Goal: Navigation & Orientation: Understand site structure

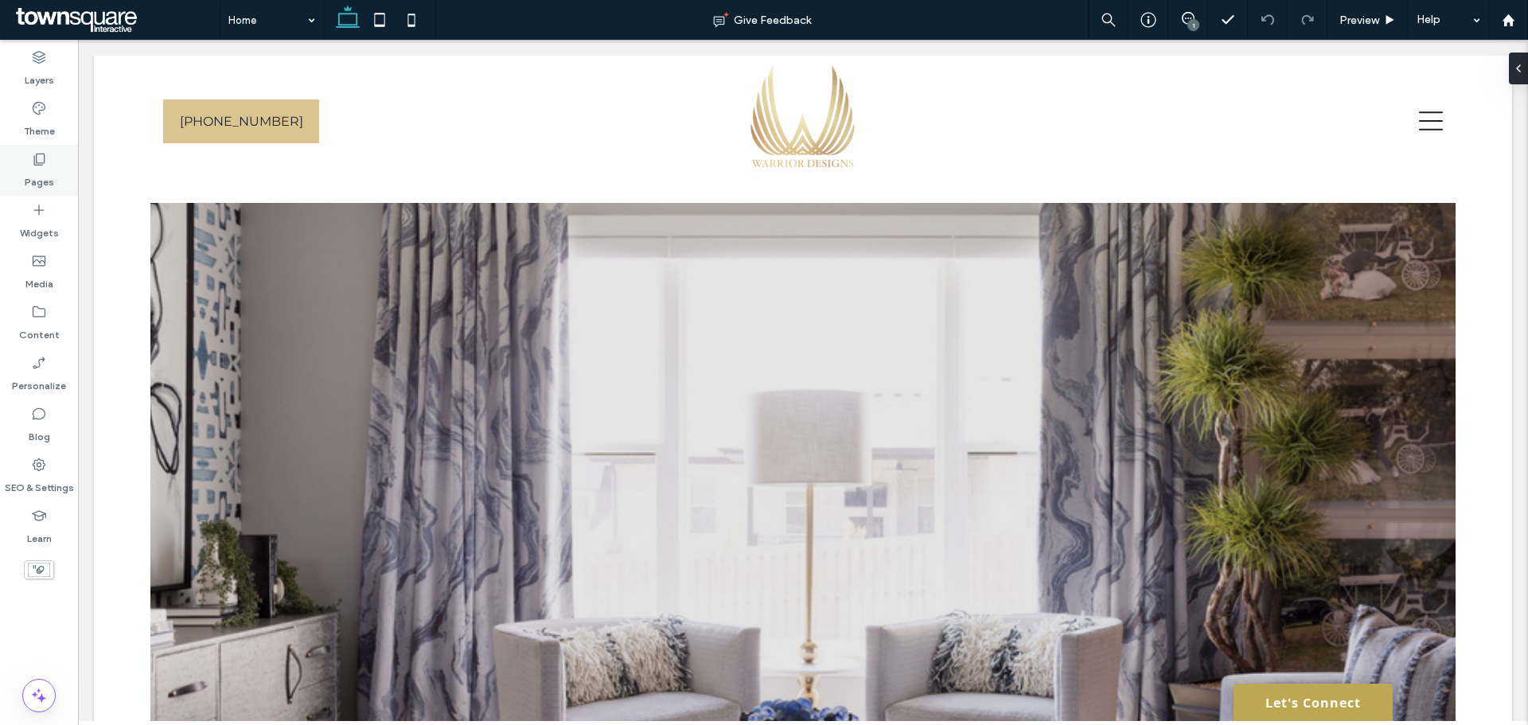
drag, startPoint x: 53, startPoint y: 154, endPoint x: 64, endPoint y: 187, distance: 34.5
click at [49, 155] on div "Pages" at bounding box center [39, 170] width 78 height 51
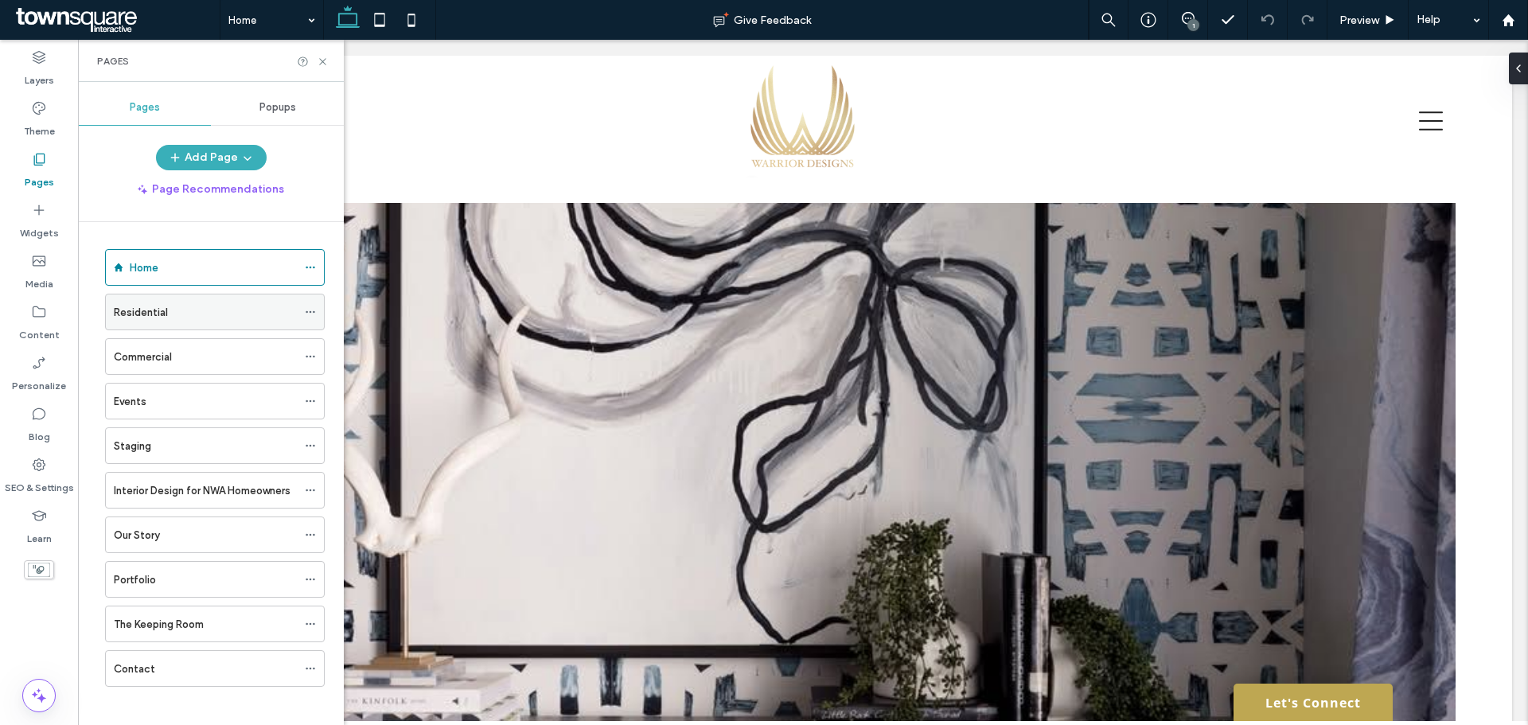
click at [170, 324] on div "Residential" at bounding box center [205, 311] width 183 height 35
click at [327, 60] on icon at bounding box center [323, 62] width 12 height 12
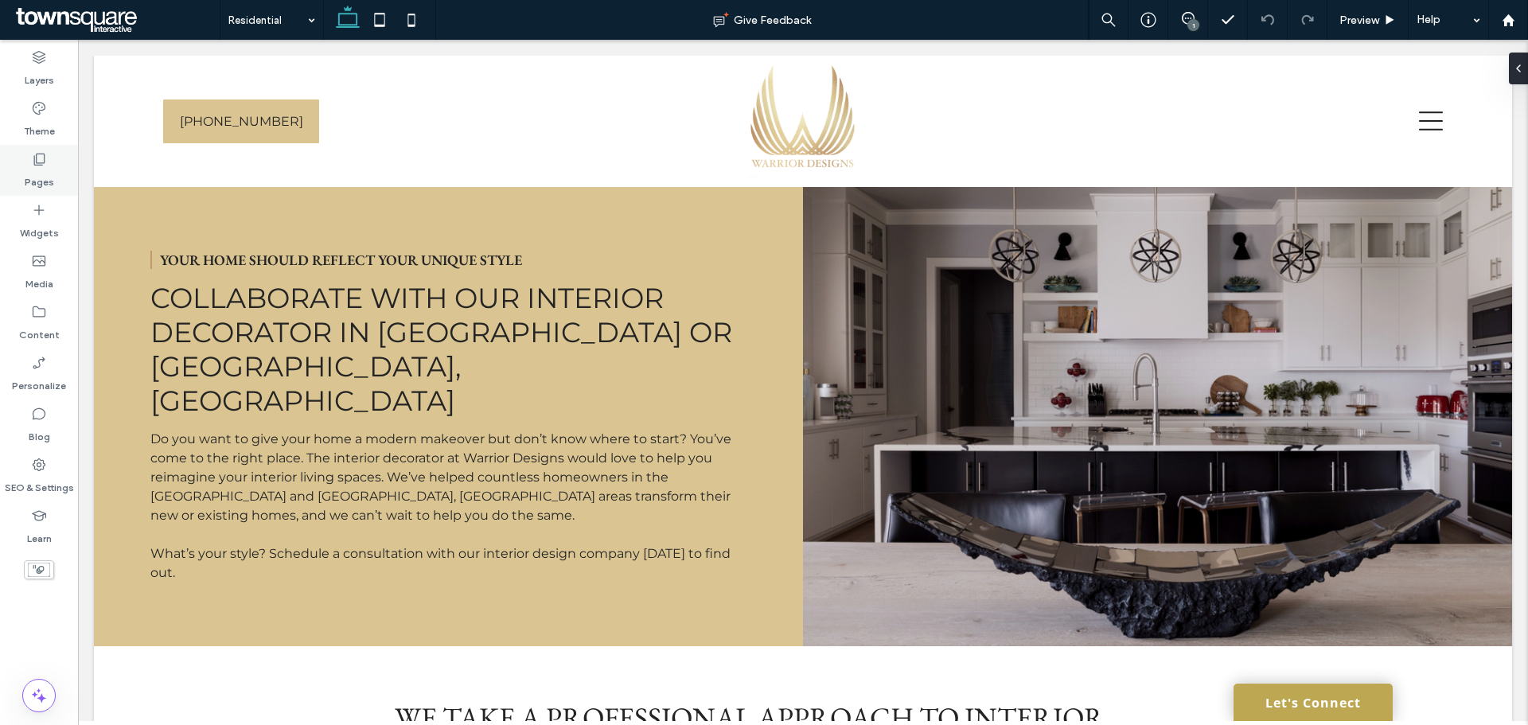
click at [18, 168] on div "Pages" at bounding box center [39, 170] width 78 height 51
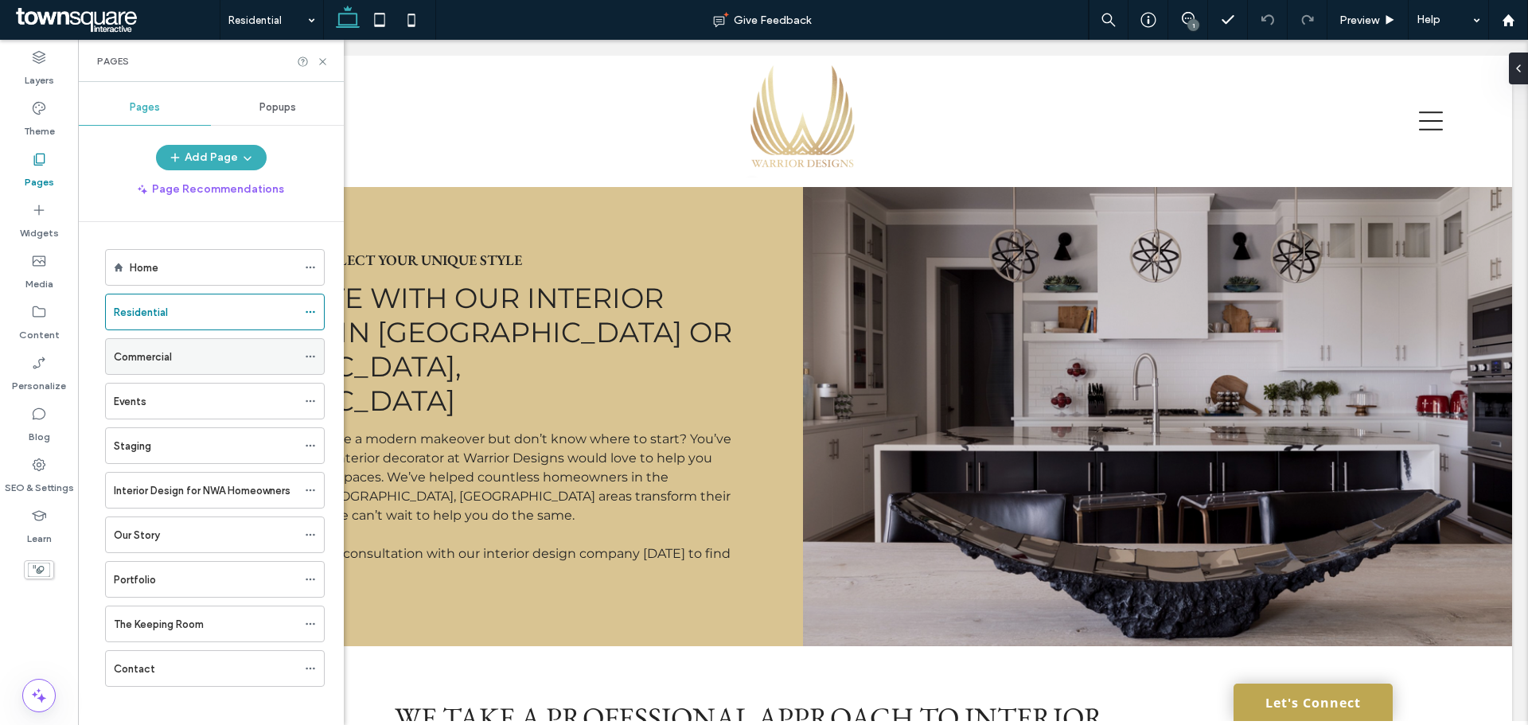
click at [240, 356] on div "Commercial" at bounding box center [205, 357] width 183 height 17
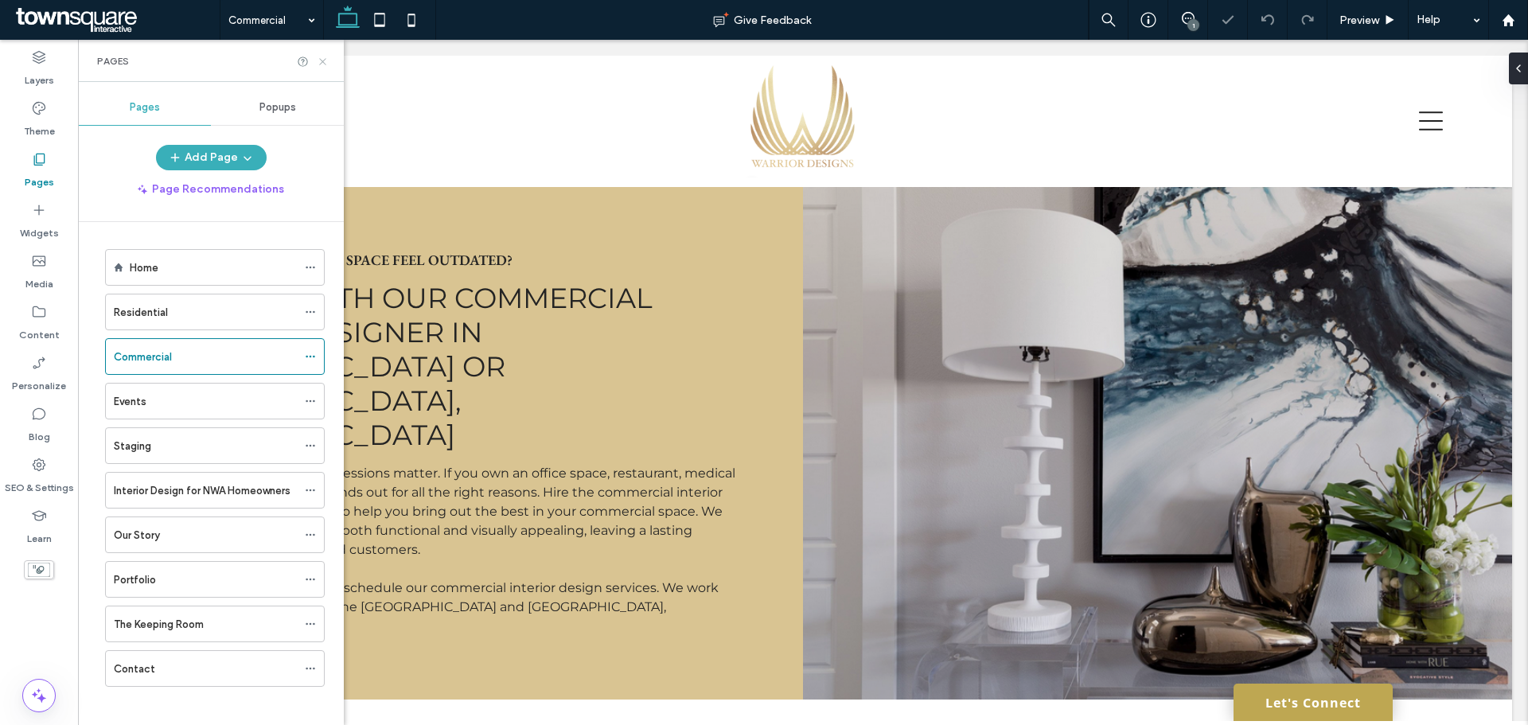
click at [318, 59] on icon at bounding box center [323, 62] width 12 height 12
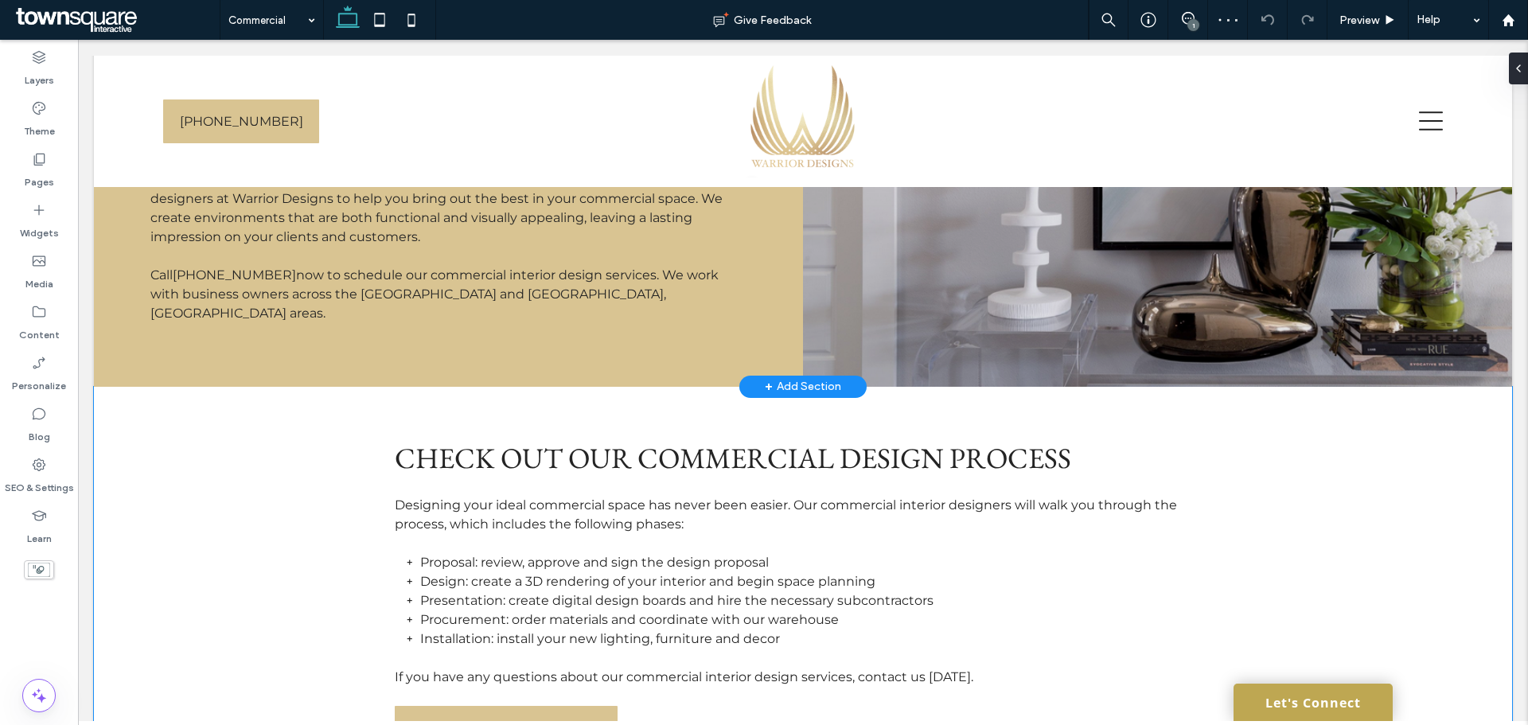
scroll to position [198, 0]
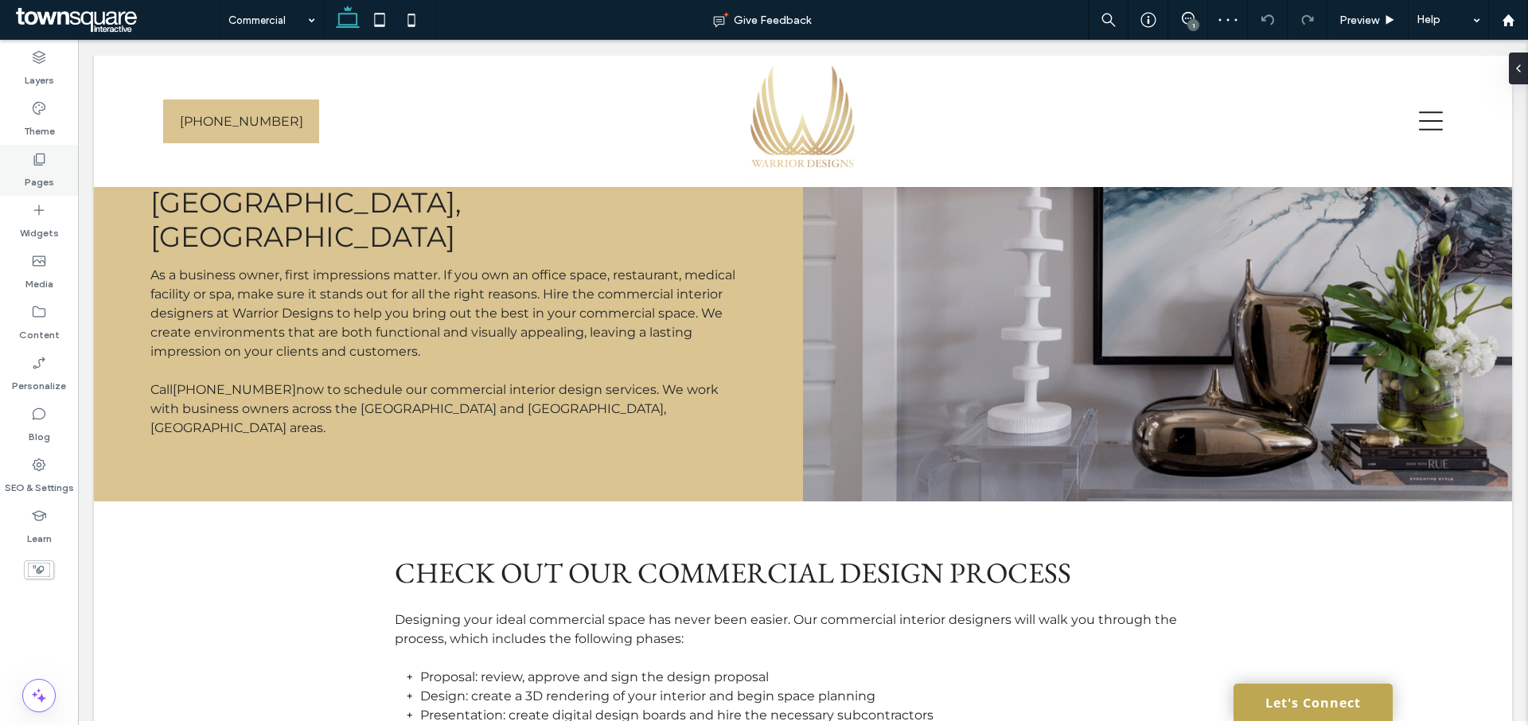
click at [29, 184] on label "Pages" at bounding box center [39, 178] width 29 height 22
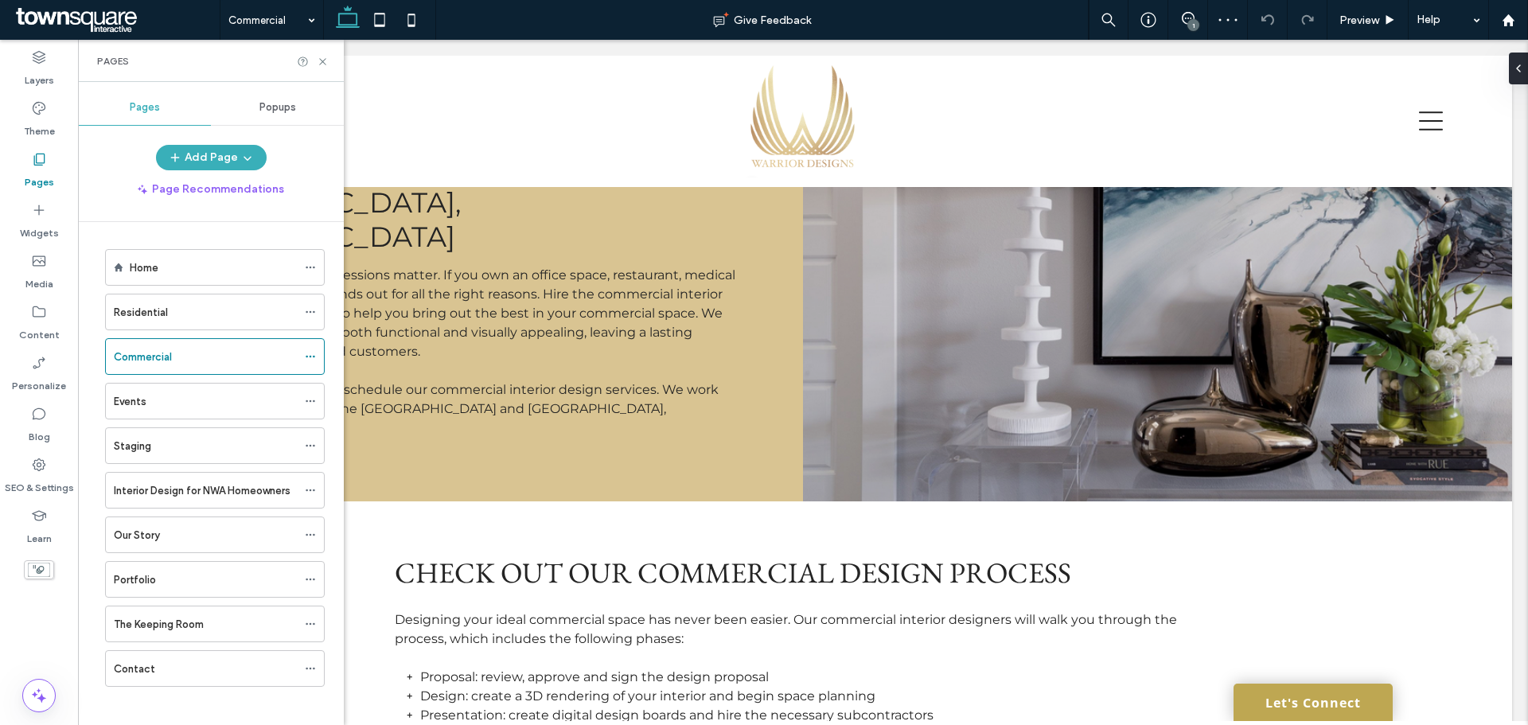
drag, startPoint x: 173, startPoint y: 475, endPoint x: 185, endPoint y: 483, distance: 15.0
click at [173, 476] on div "Interior Design for NWA Homeowners" at bounding box center [205, 490] width 183 height 35
click at [170, 258] on div "Home" at bounding box center [213, 267] width 167 height 35
click at [323, 54] on div "Pages" at bounding box center [211, 61] width 266 height 42
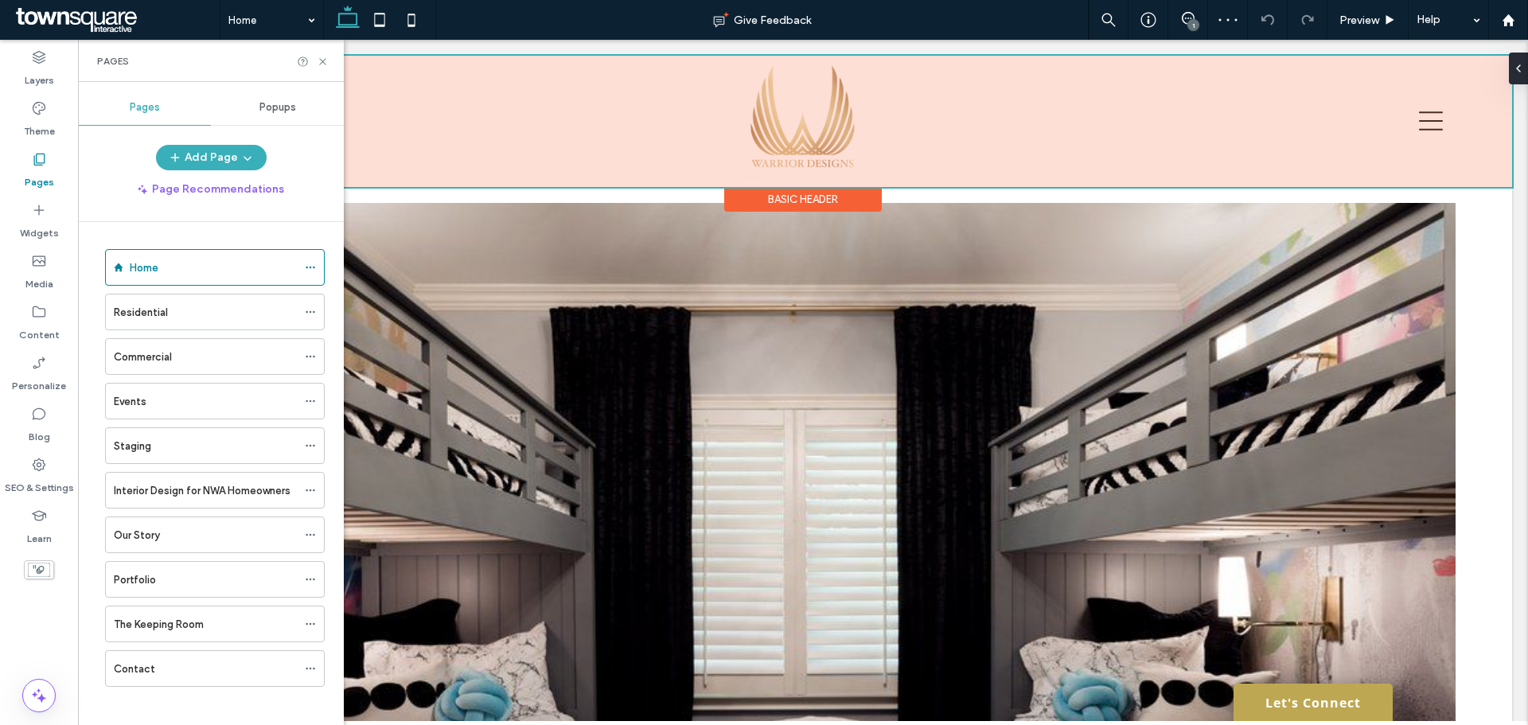
click at [1421, 120] on div at bounding box center [803, 121] width 1418 height 131
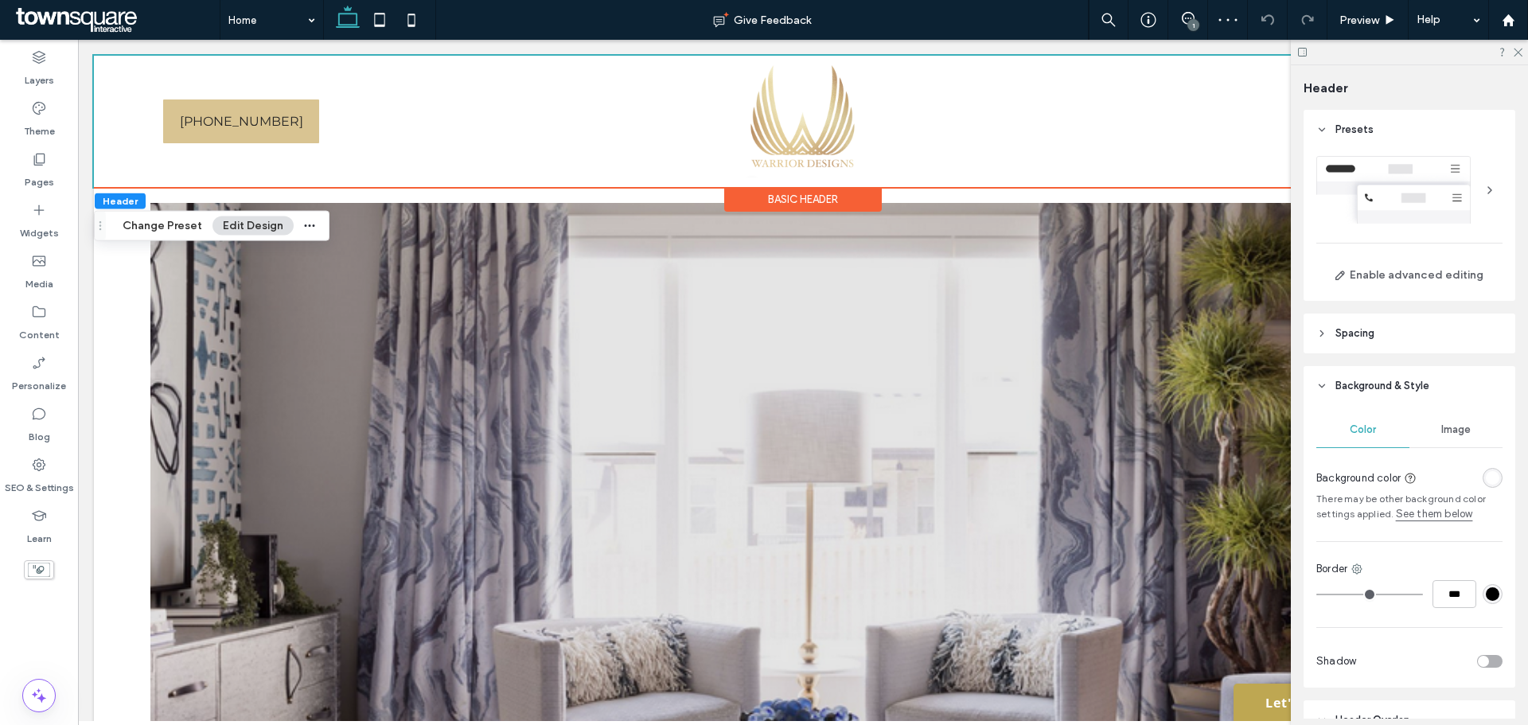
click at [1524, 57] on div at bounding box center [1409, 52] width 237 height 25
click at [1515, 47] on icon at bounding box center [1517, 51] width 10 height 10
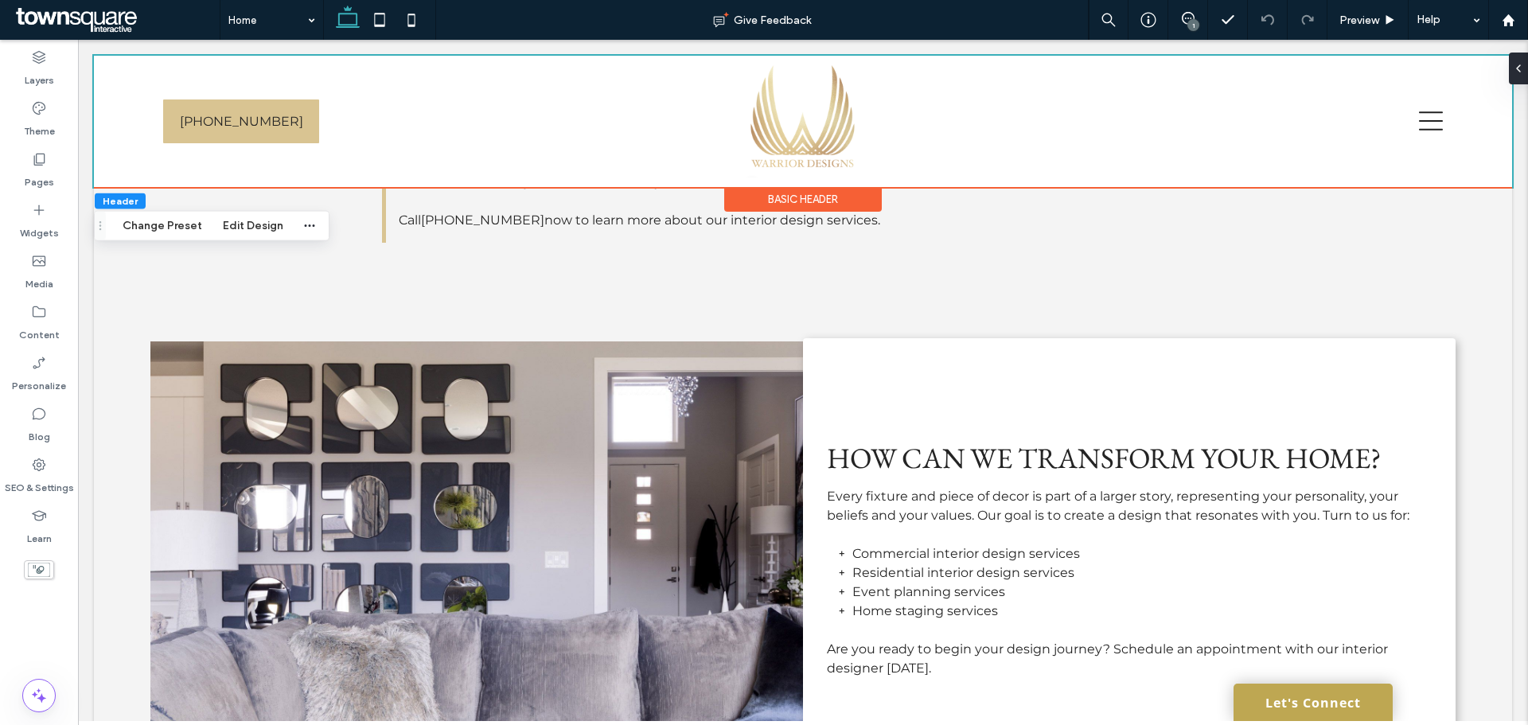
scroll to position [1193, 0]
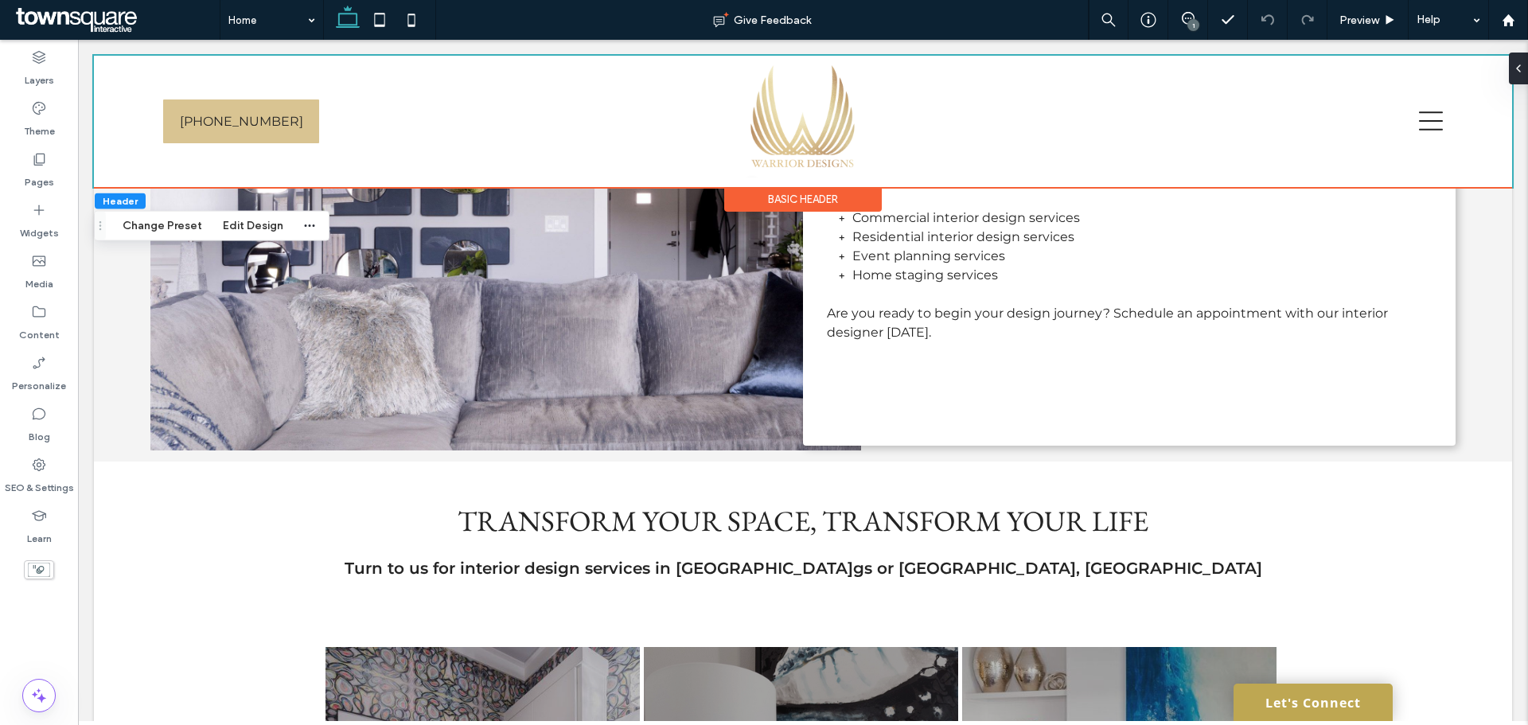
click at [1511, 568] on body "[PHONE_NUMBER] Section Basic Header Section Home Residential Commercial Events …" at bounding box center [803, 548] width 1450 height 3403
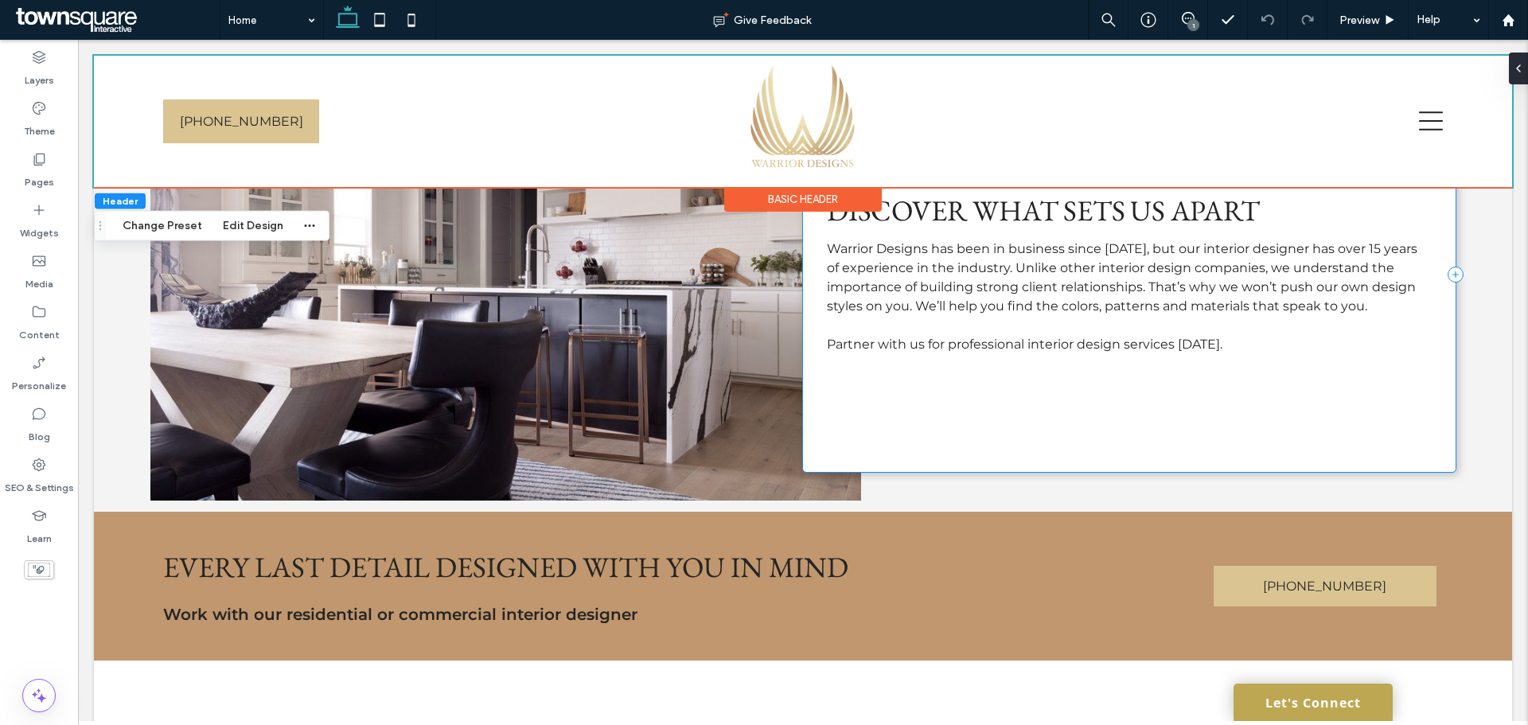
scroll to position [1750, 0]
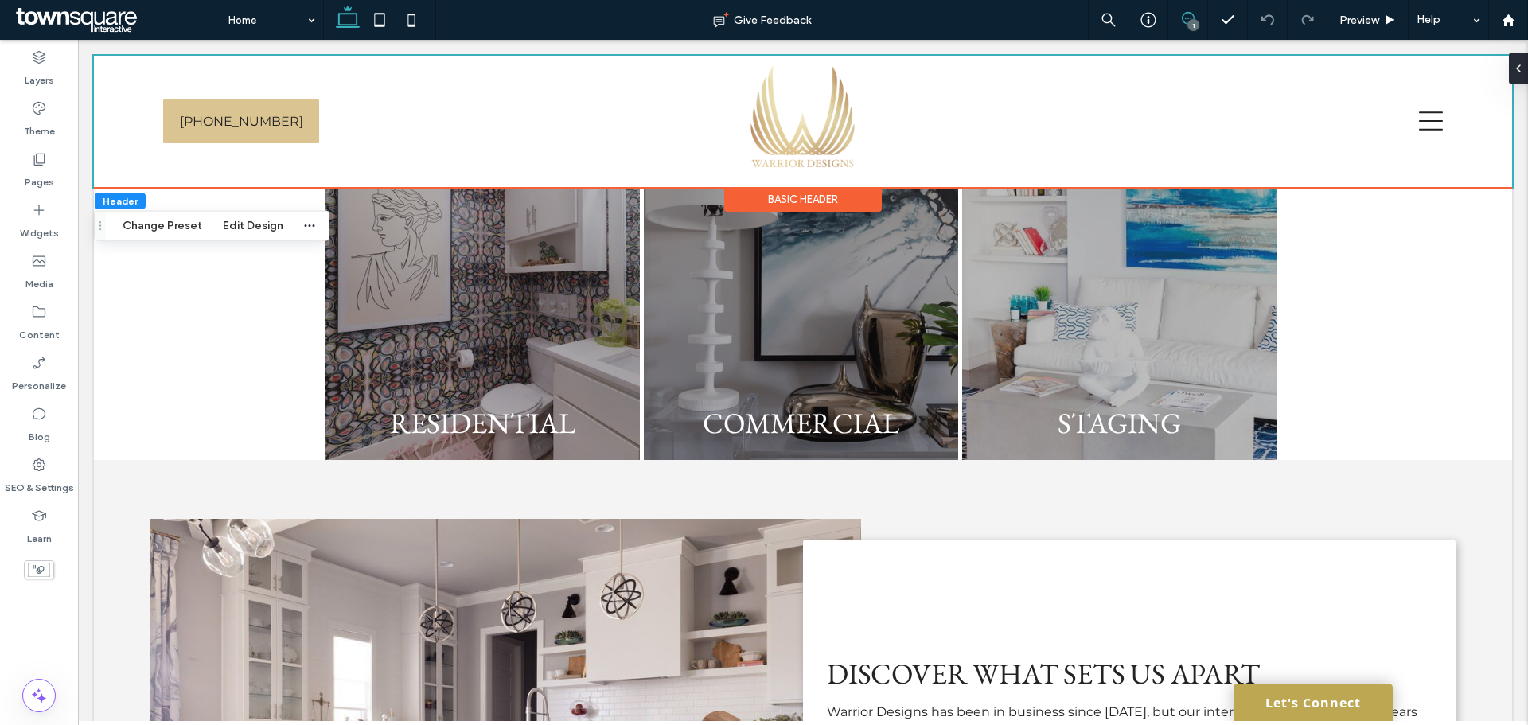
click at [1179, 20] on span at bounding box center [1187, 18] width 39 height 13
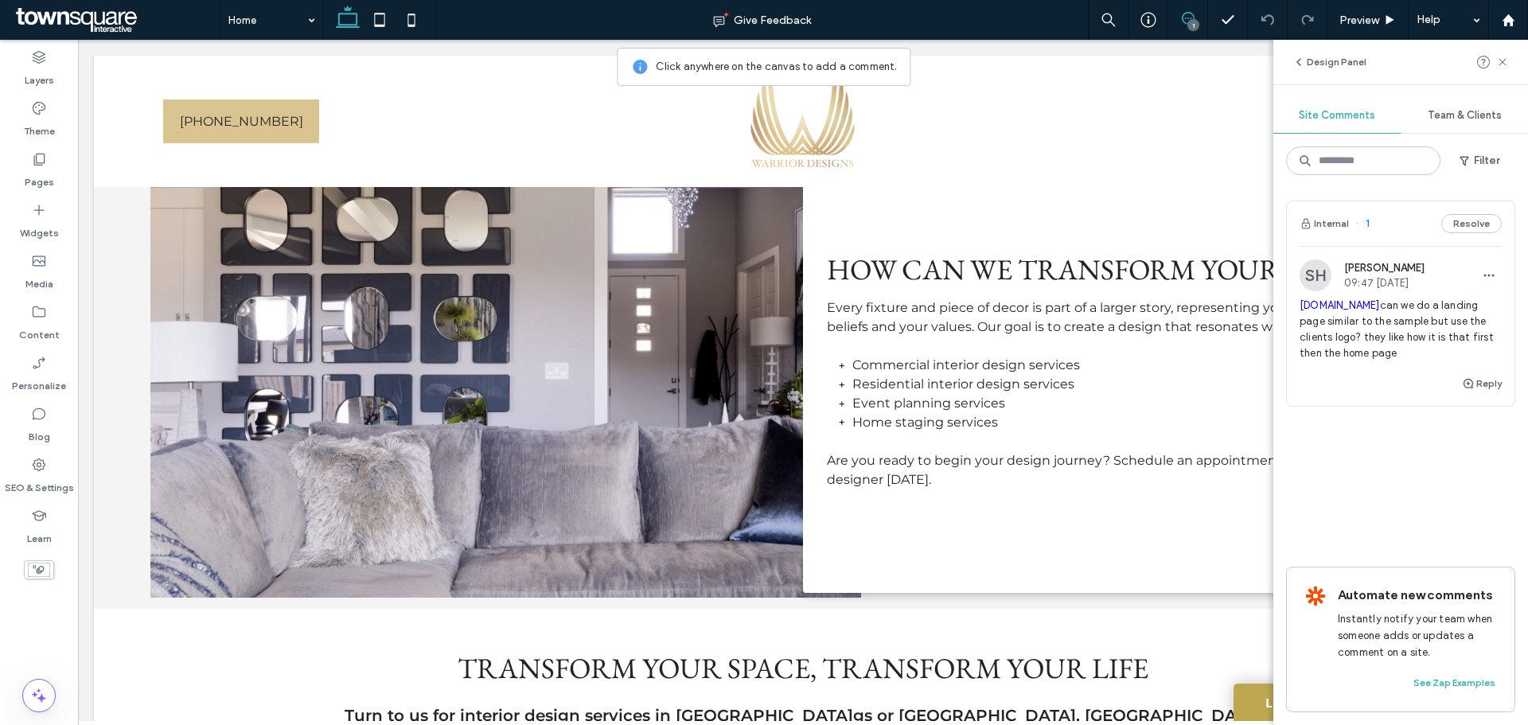
scroll to position [954, 0]
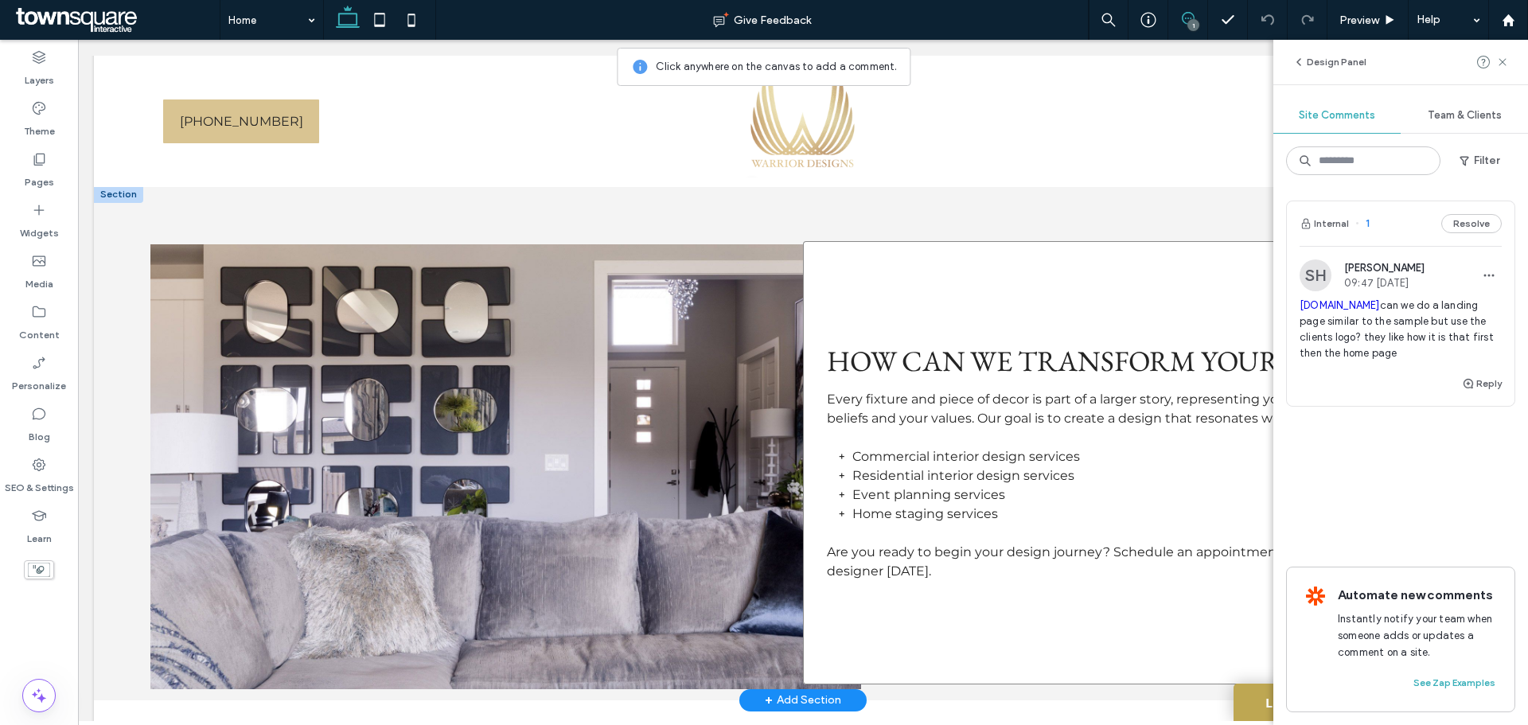
click at [1051, 241] on div "Every fixture and piece of decor is part of a larger story, representing your p…" at bounding box center [1129, 462] width 653 height 443
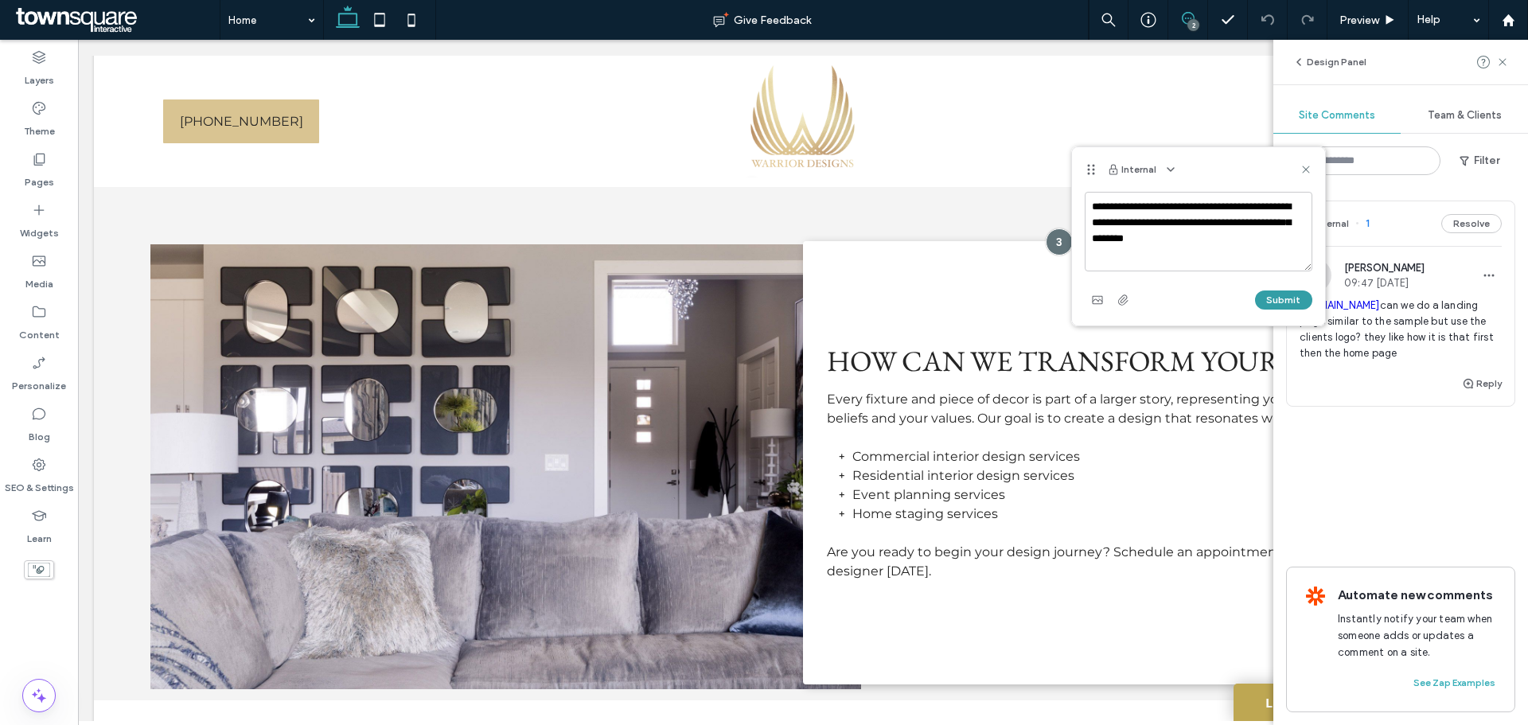
type textarea "**********"
click at [1290, 296] on button "Submit" at bounding box center [1283, 299] width 57 height 19
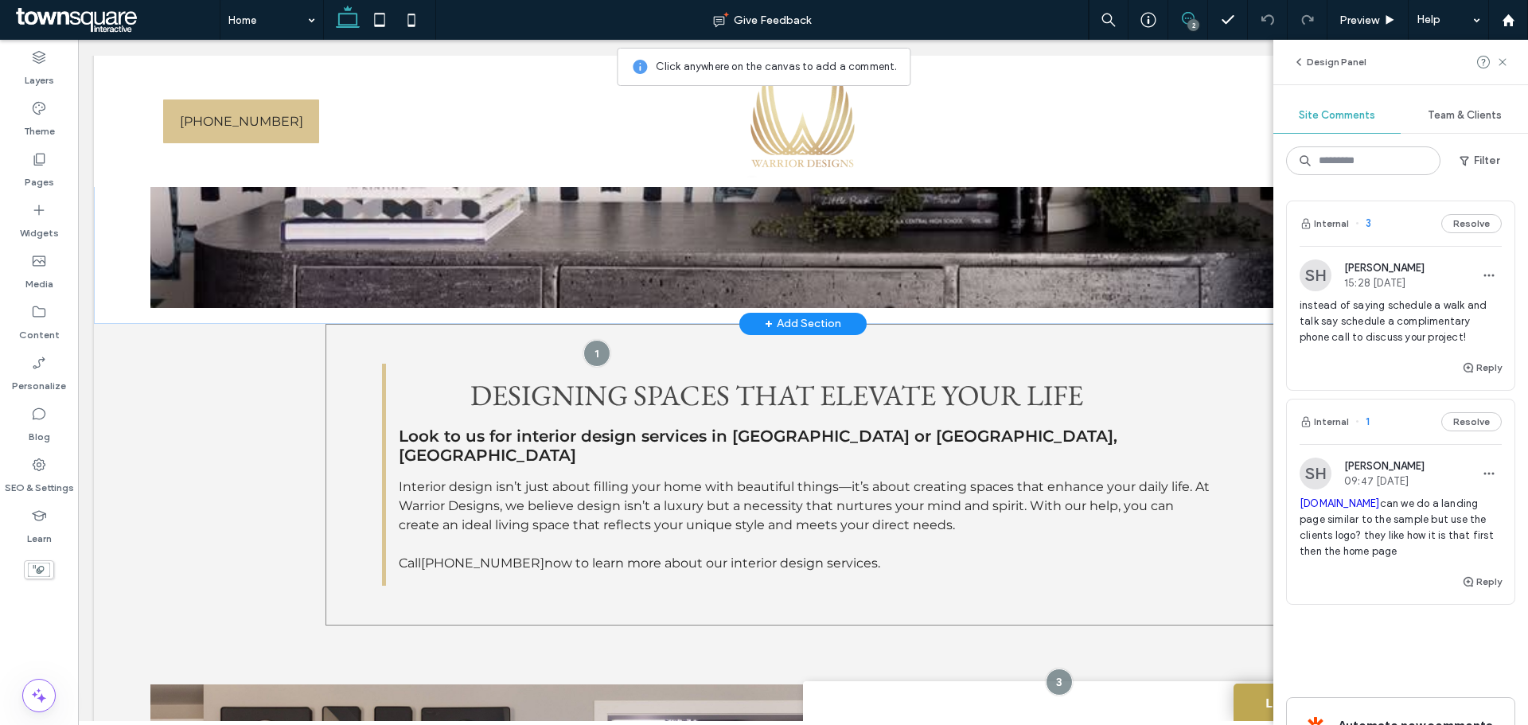
scroll to position [477, 0]
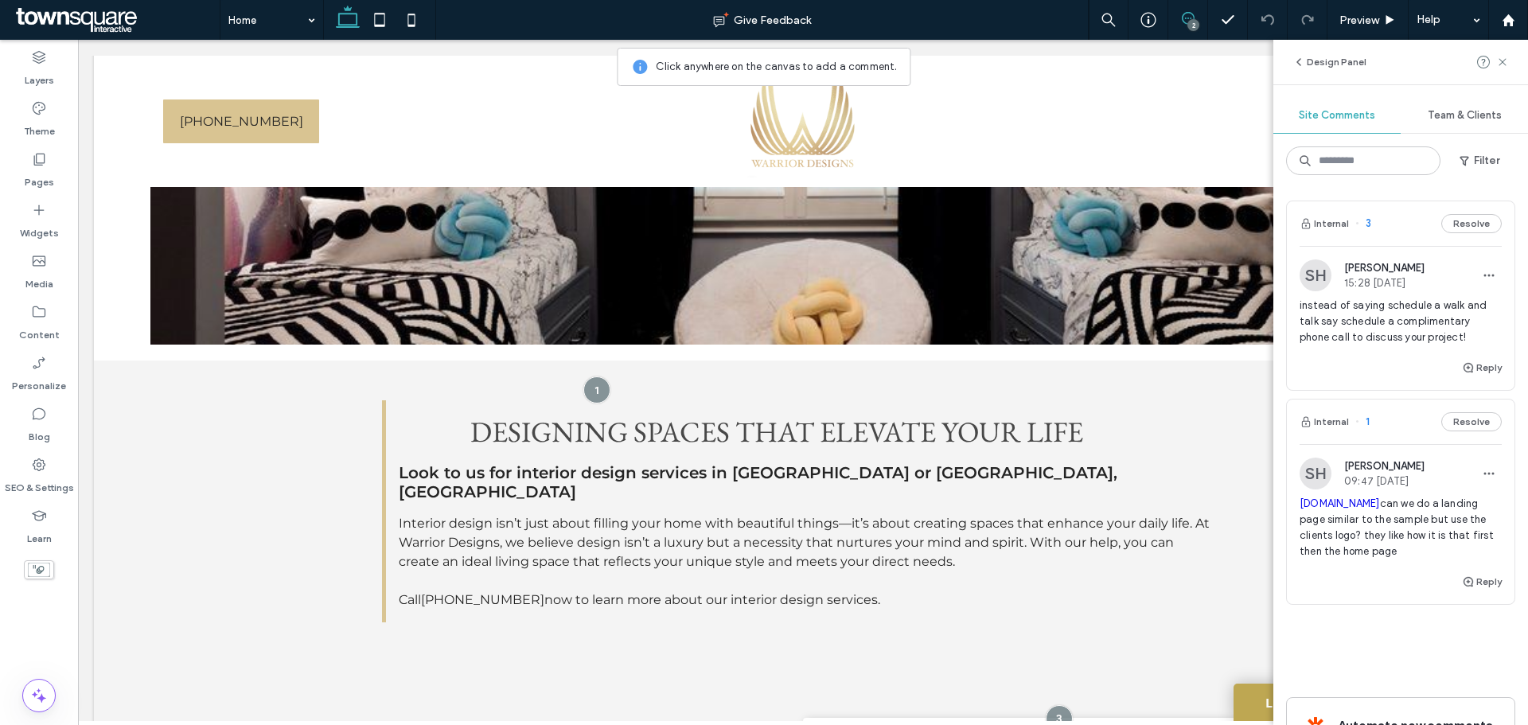
click at [1185, 18] on use at bounding box center [1188, 18] width 13 height 13
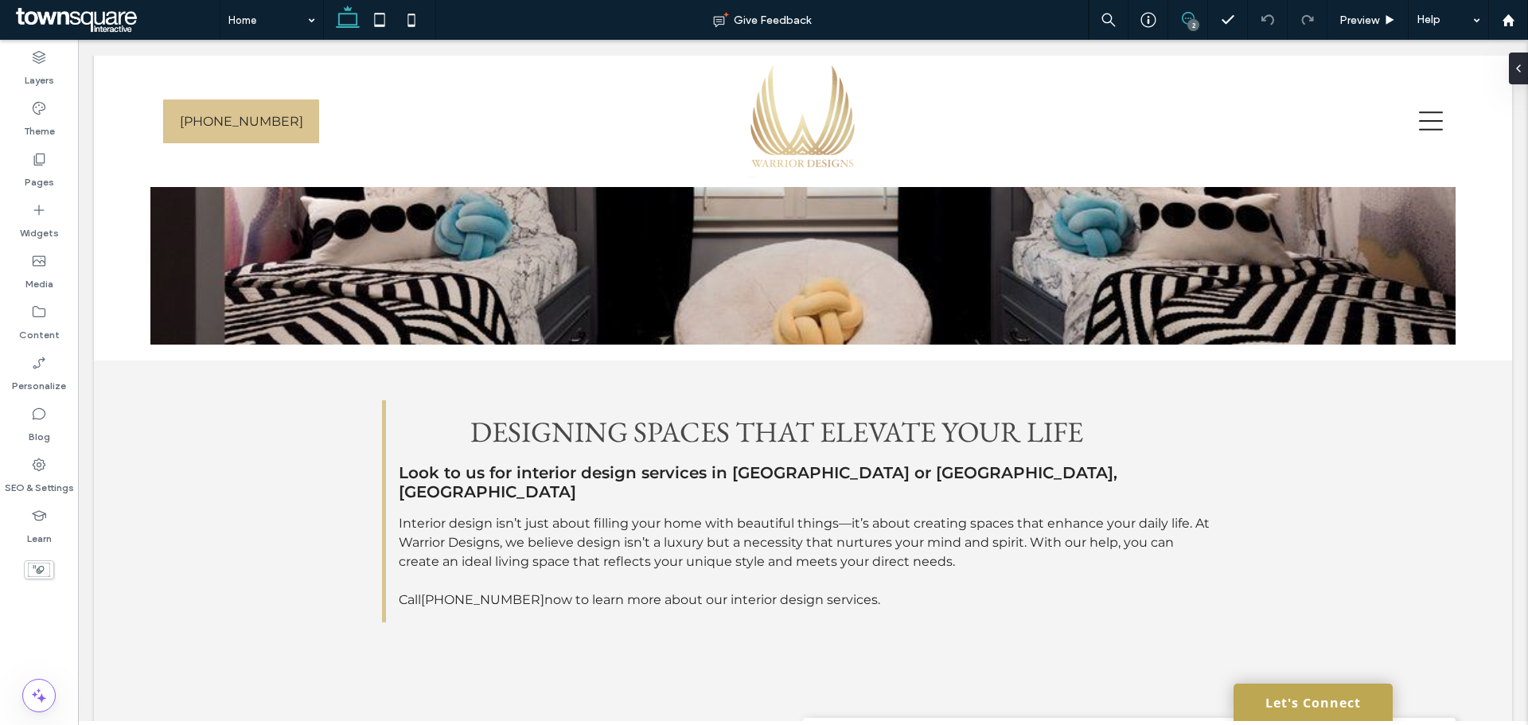
click at [1186, 18] on icon at bounding box center [1188, 18] width 13 height 13
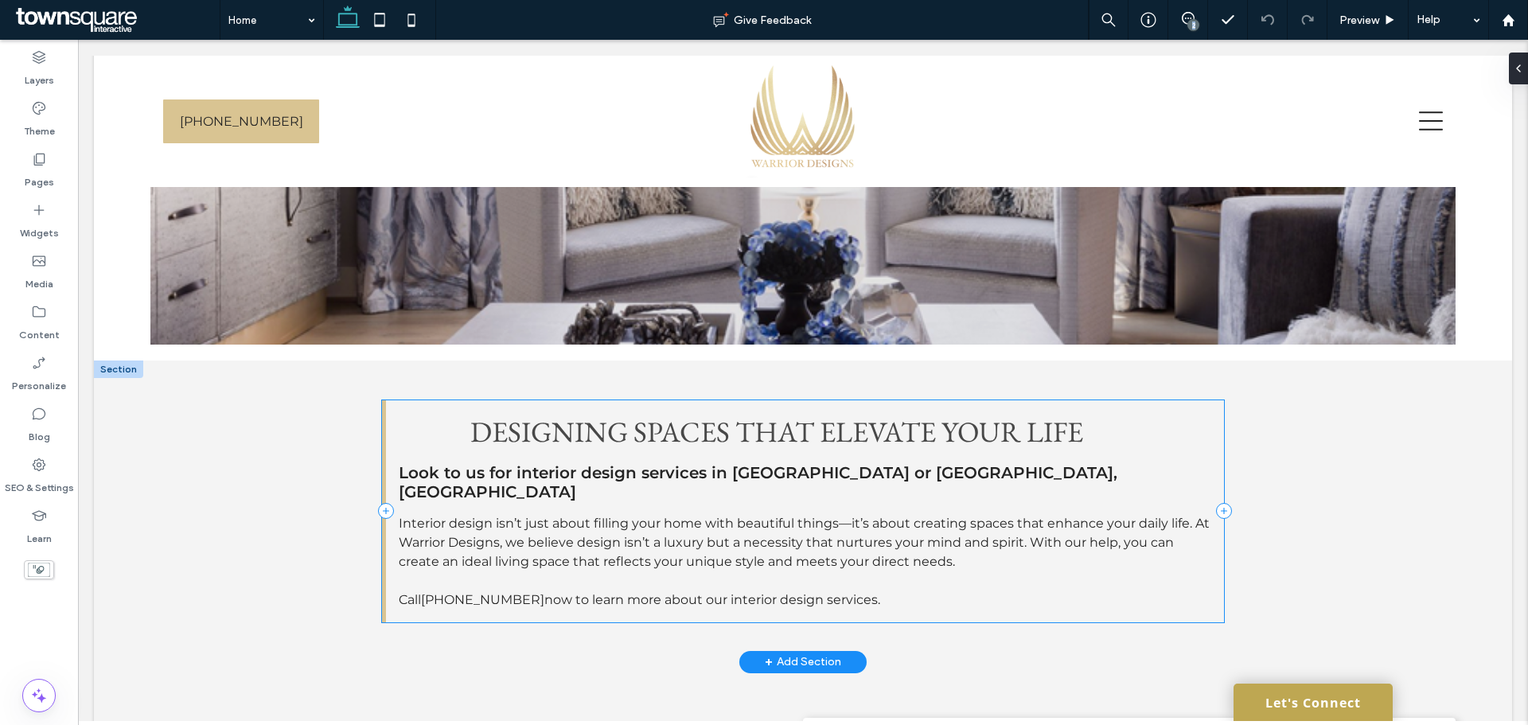
click at [456, 443] on div "Designing spaces that elevate your life Look to us for interior design services…" at bounding box center [802, 511] width 841 height 222
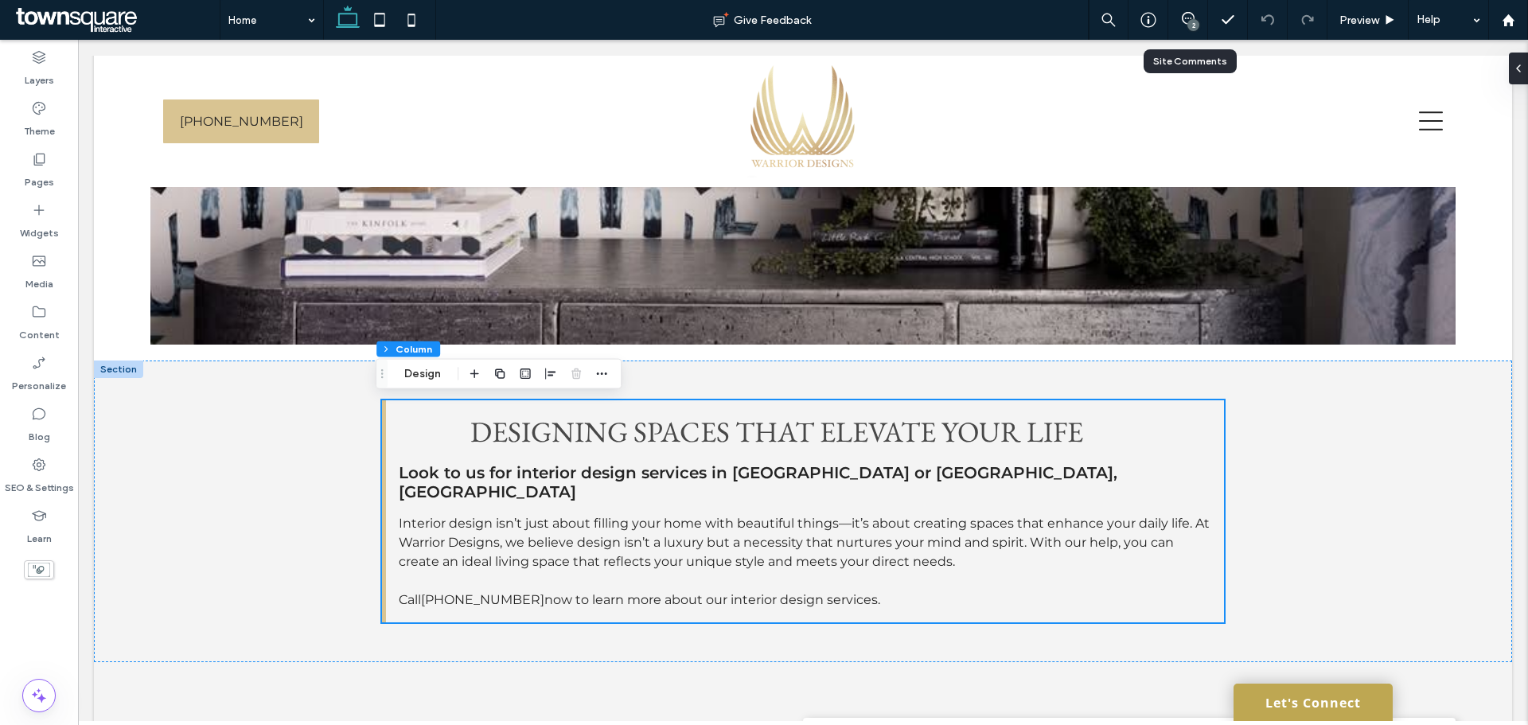
click at [1202, 26] on div "2" at bounding box center [1187, 20] width 39 height 16
click at [1195, 12] on span at bounding box center [1187, 18] width 39 height 13
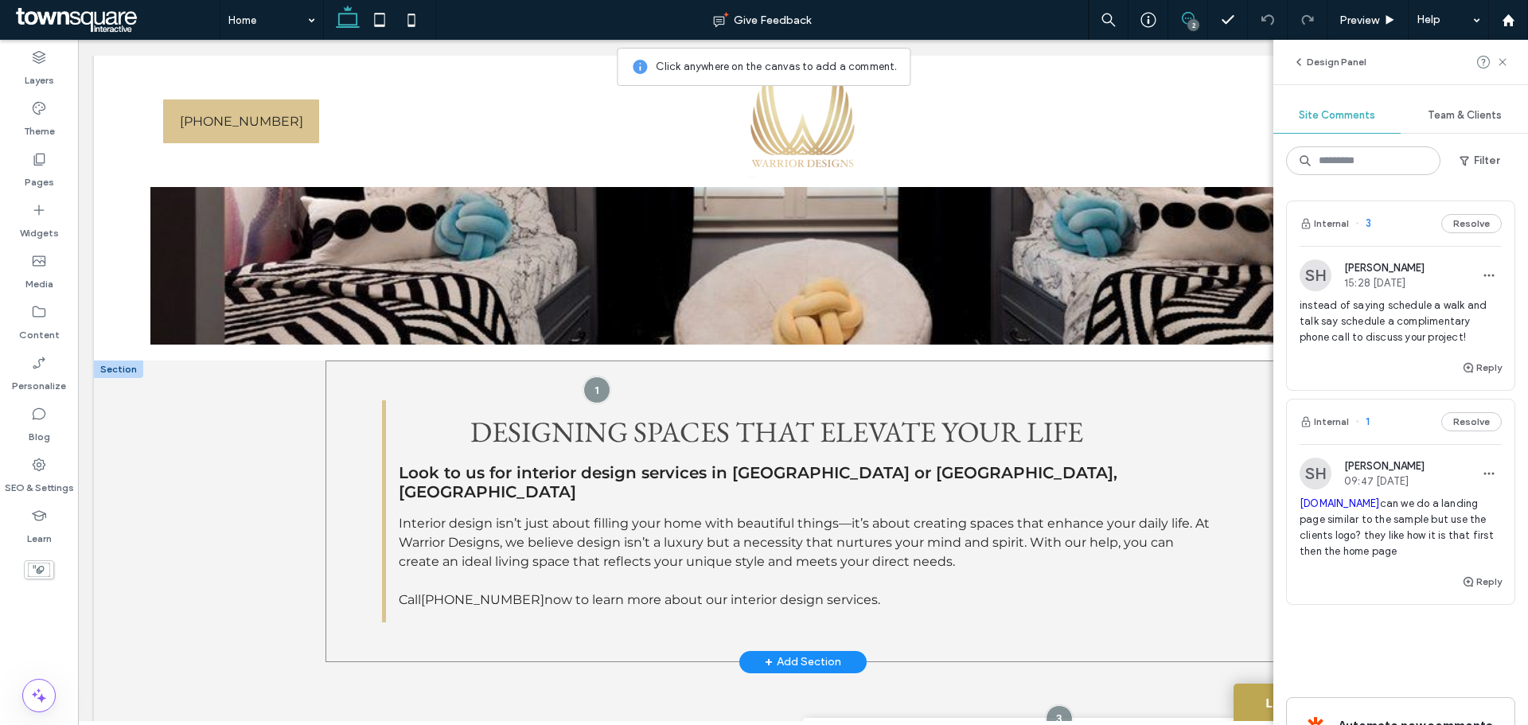
click at [357, 442] on div "Designing spaces that elevate your life Look to us for interior design services…" at bounding box center [802, 512] width 955 height 302
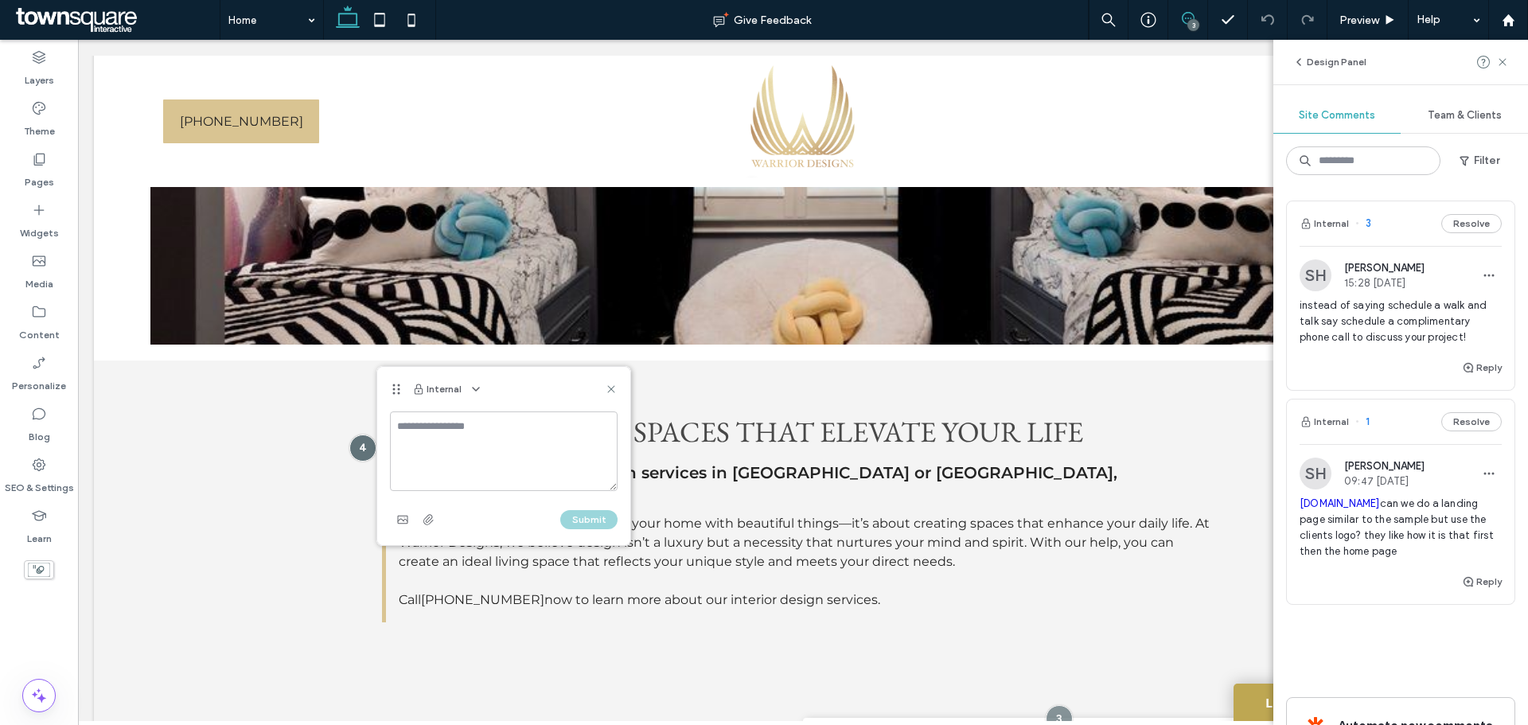
click at [497, 435] on textarea at bounding box center [504, 451] width 228 height 80
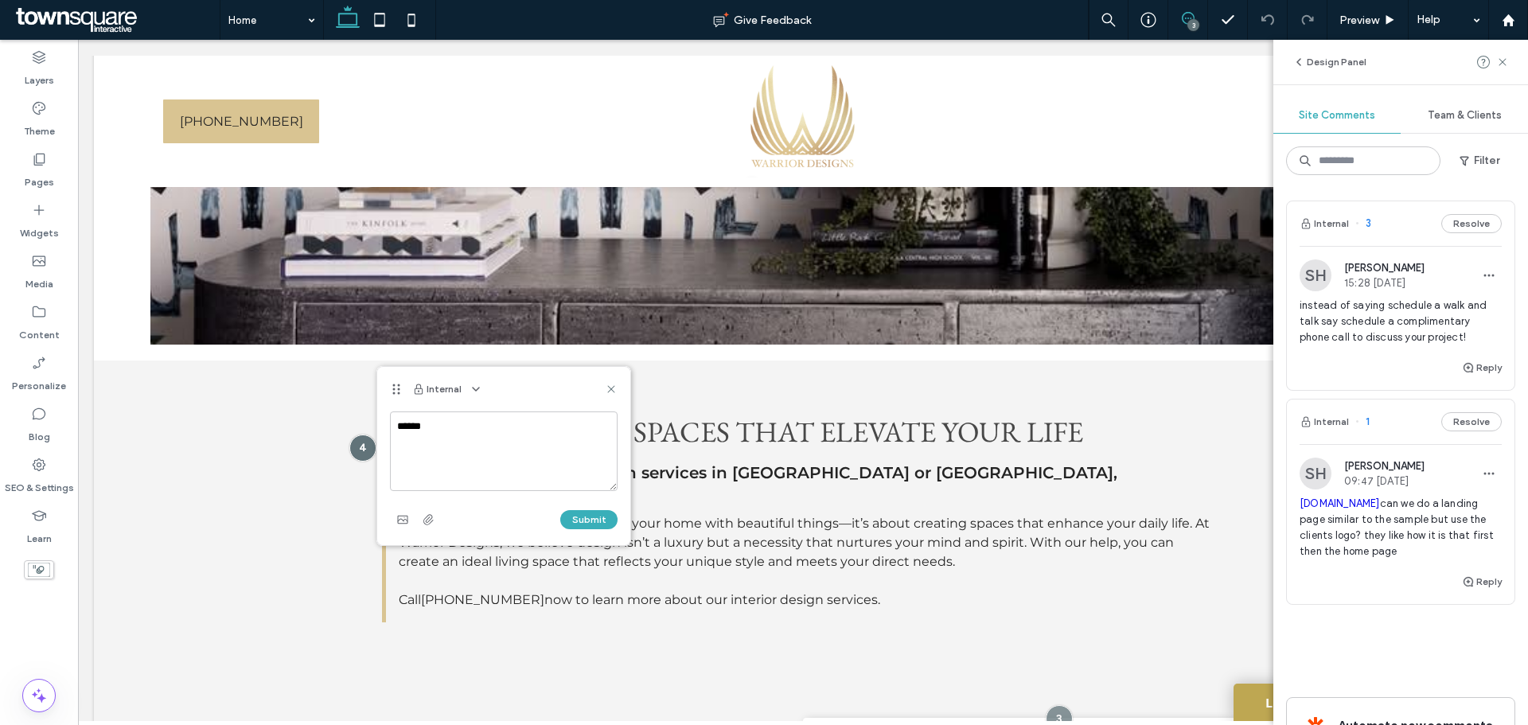
drag, startPoint x: 539, startPoint y: 378, endPoint x: 569, endPoint y: 401, distance: 38.0
click at [540, 415] on div "Internal ****** Submit" at bounding box center [503, 456] width 253 height 178
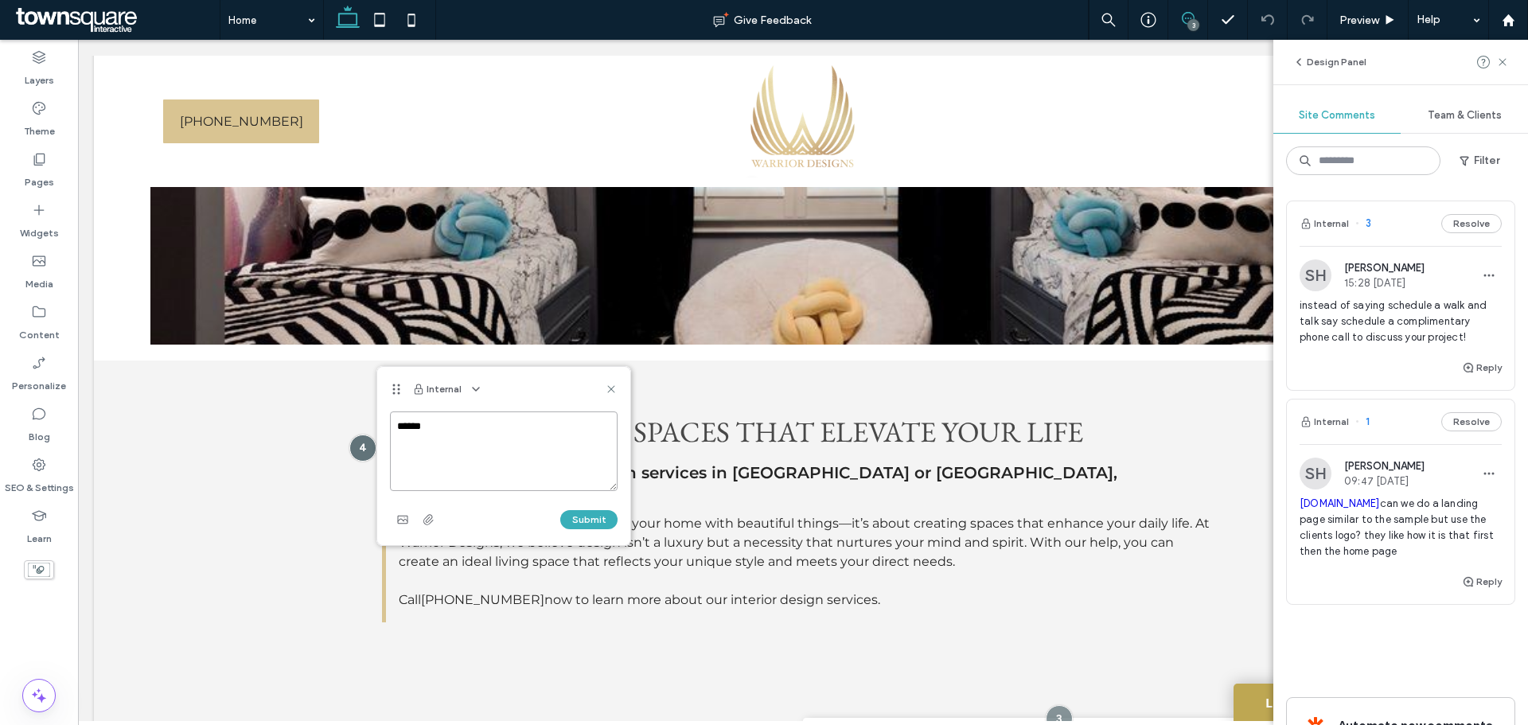
click at [526, 433] on textarea "******" at bounding box center [504, 451] width 228 height 80
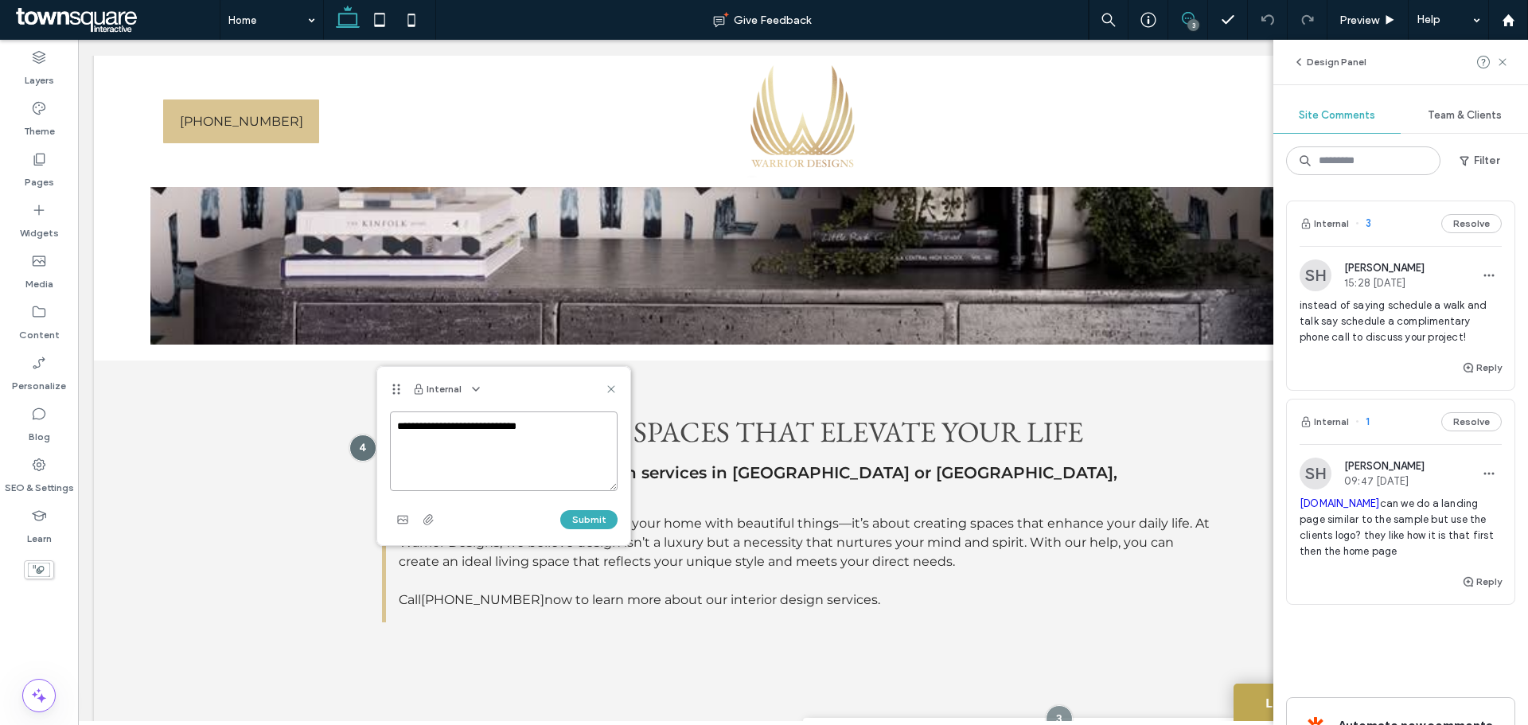
type textarea "**********"
click at [603, 509] on div "Submit" at bounding box center [504, 519] width 228 height 25
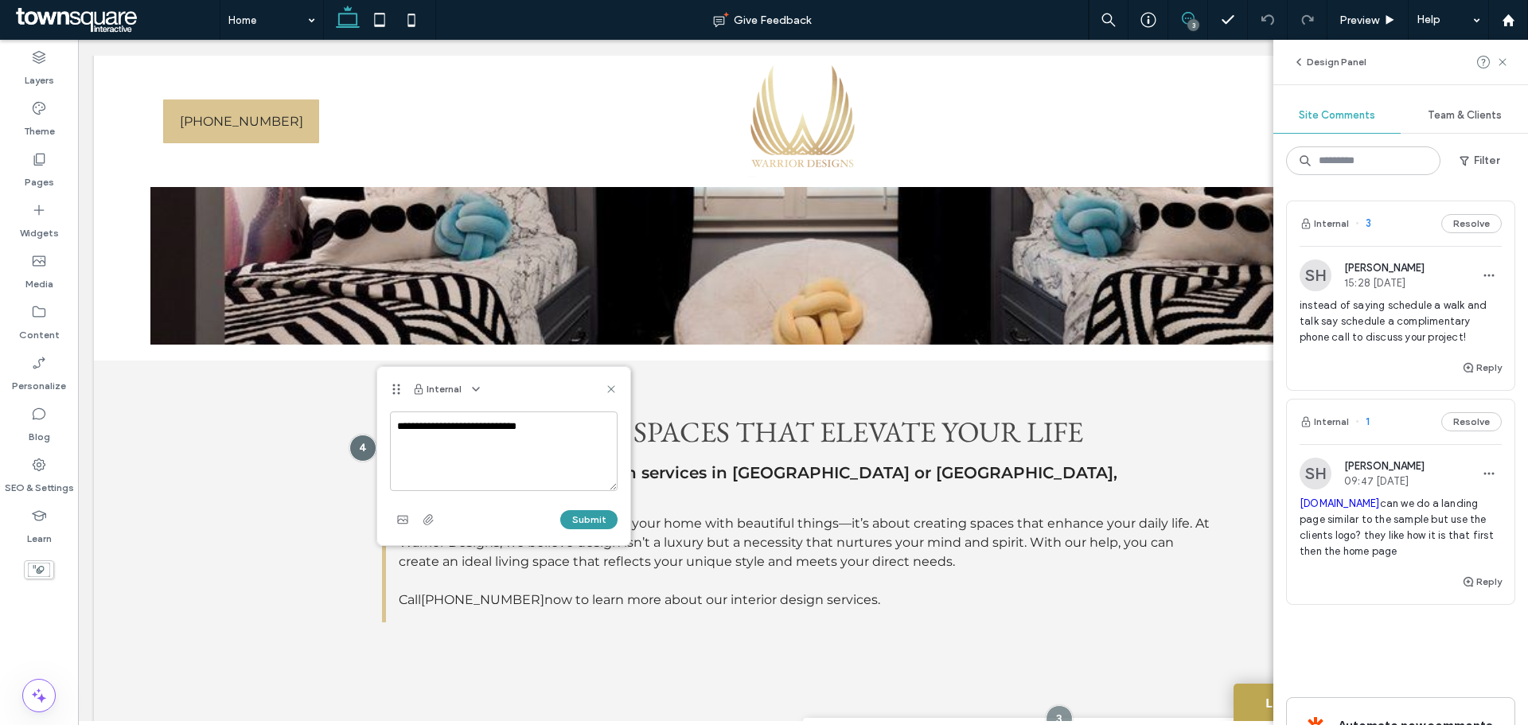
click at [606, 518] on button "Submit" at bounding box center [588, 519] width 57 height 19
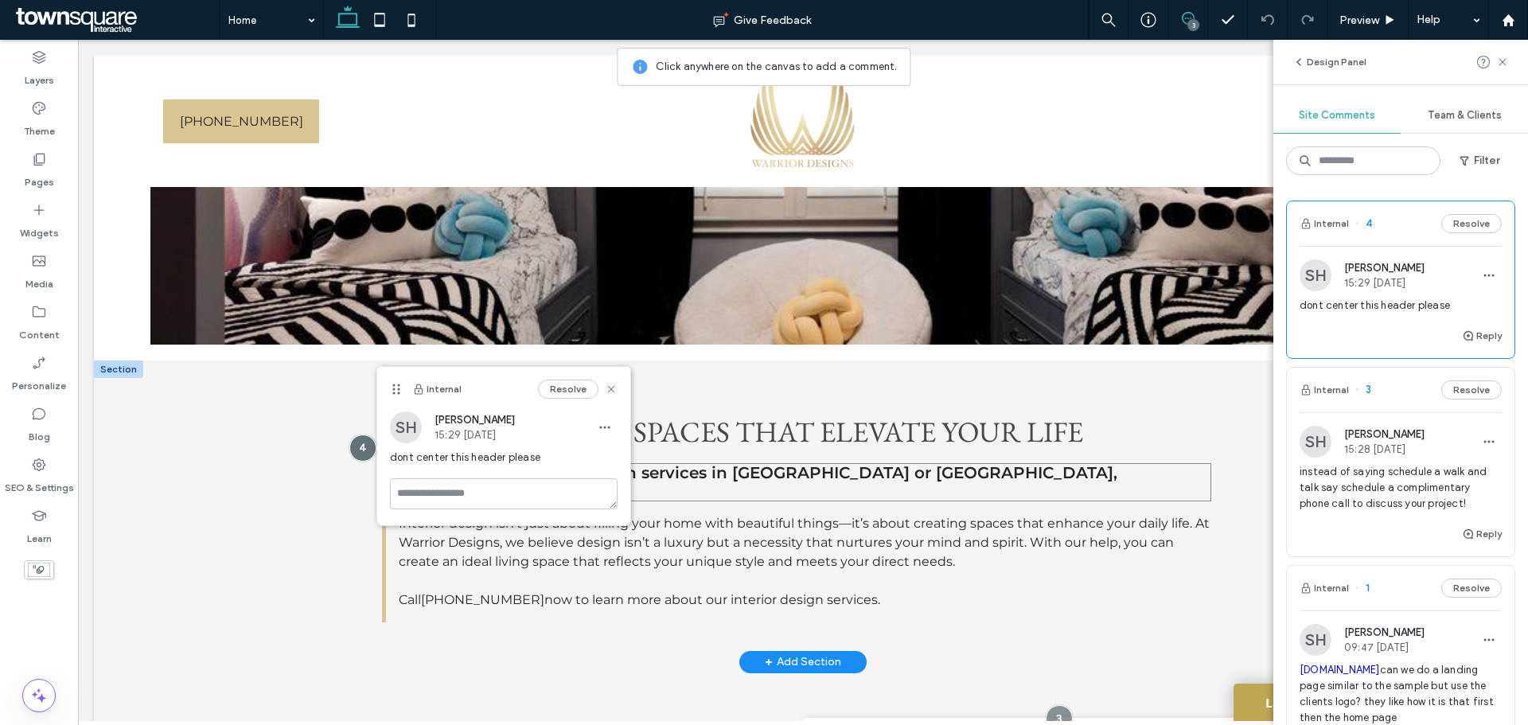
click at [679, 466] on span "Look to us for interior design services in [GEOGRAPHIC_DATA] or [GEOGRAPHIC_DAT…" at bounding box center [758, 482] width 719 height 38
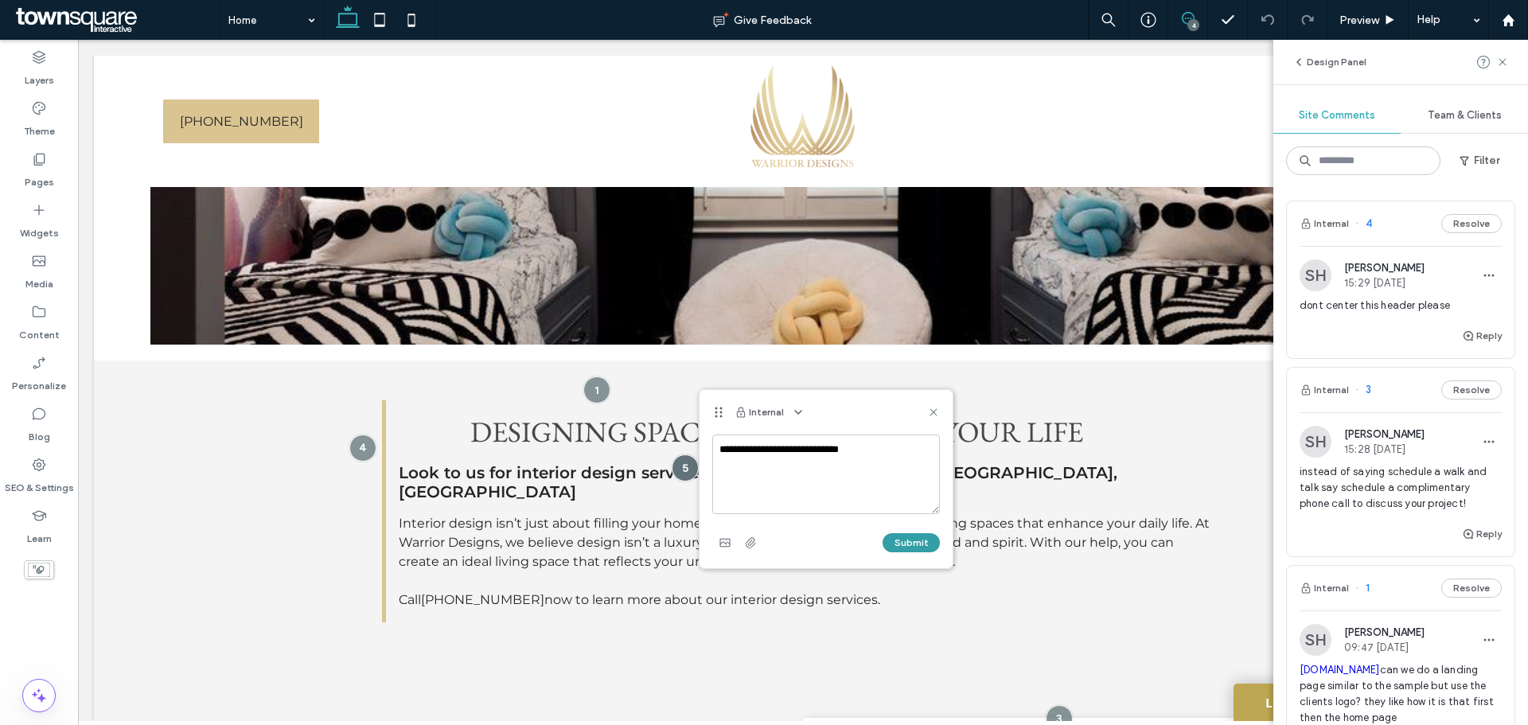
type textarea "**********"
click at [905, 544] on button "Submit" at bounding box center [911, 542] width 57 height 19
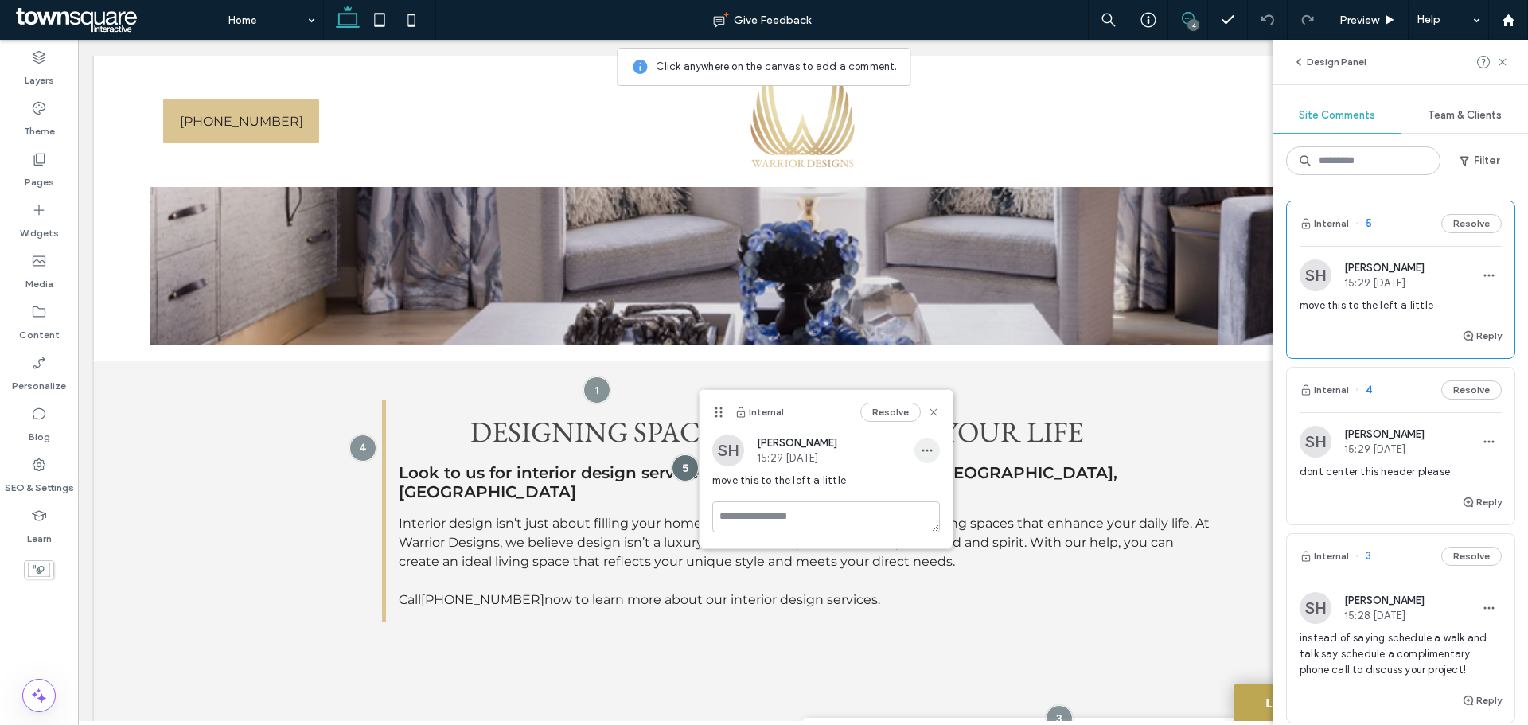
click at [933, 449] on span "button" at bounding box center [926, 450] width 25 height 25
click at [946, 491] on span "Edit" at bounding box center [938, 492] width 21 height 16
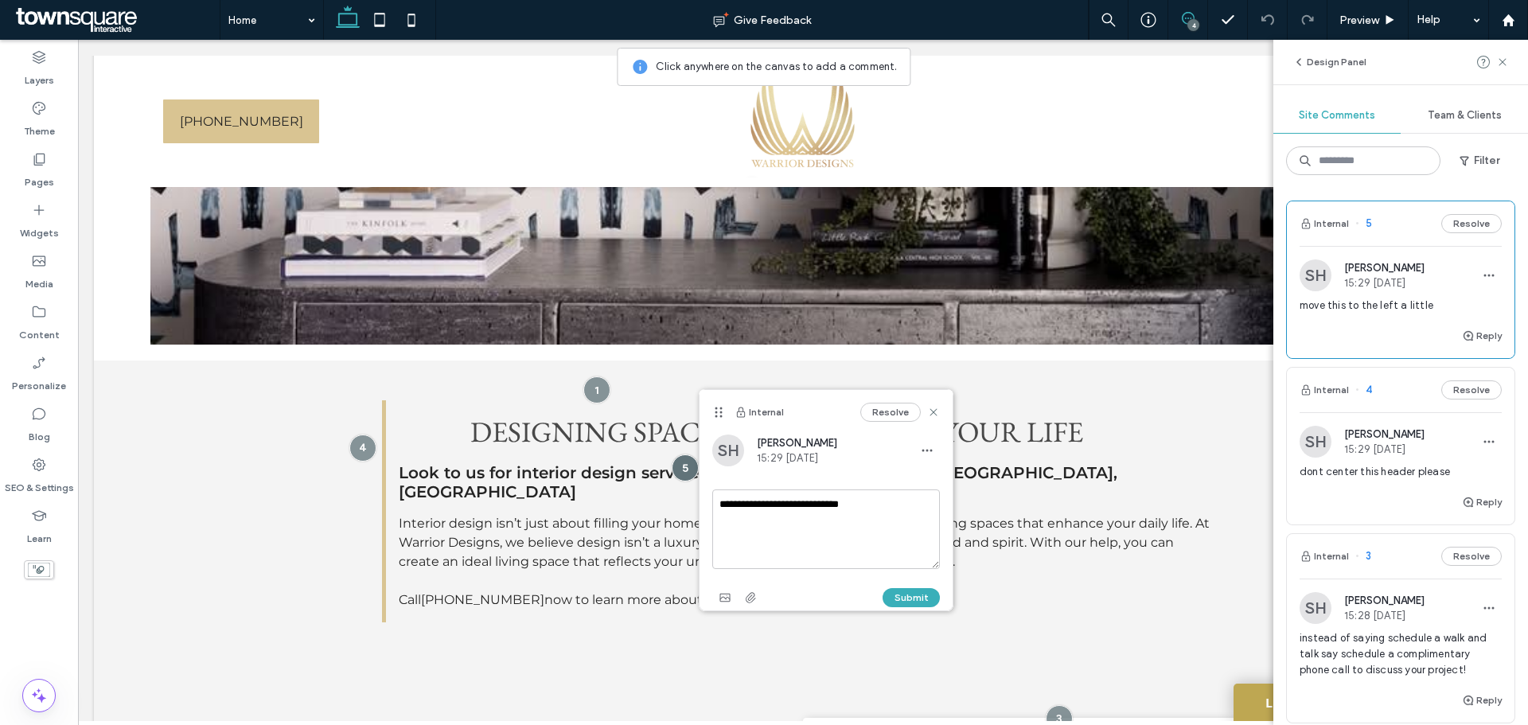
drag, startPoint x: 716, startPoint y: 504, endPoint x: 747, endPoint y: 499, distance: 31.4
click at [747, 499] on textarea "**********" at bounding box center [826, 529] width 228 height 80
click at [933, 417] on icon at bounding box center [933, 412] width 13 height 13
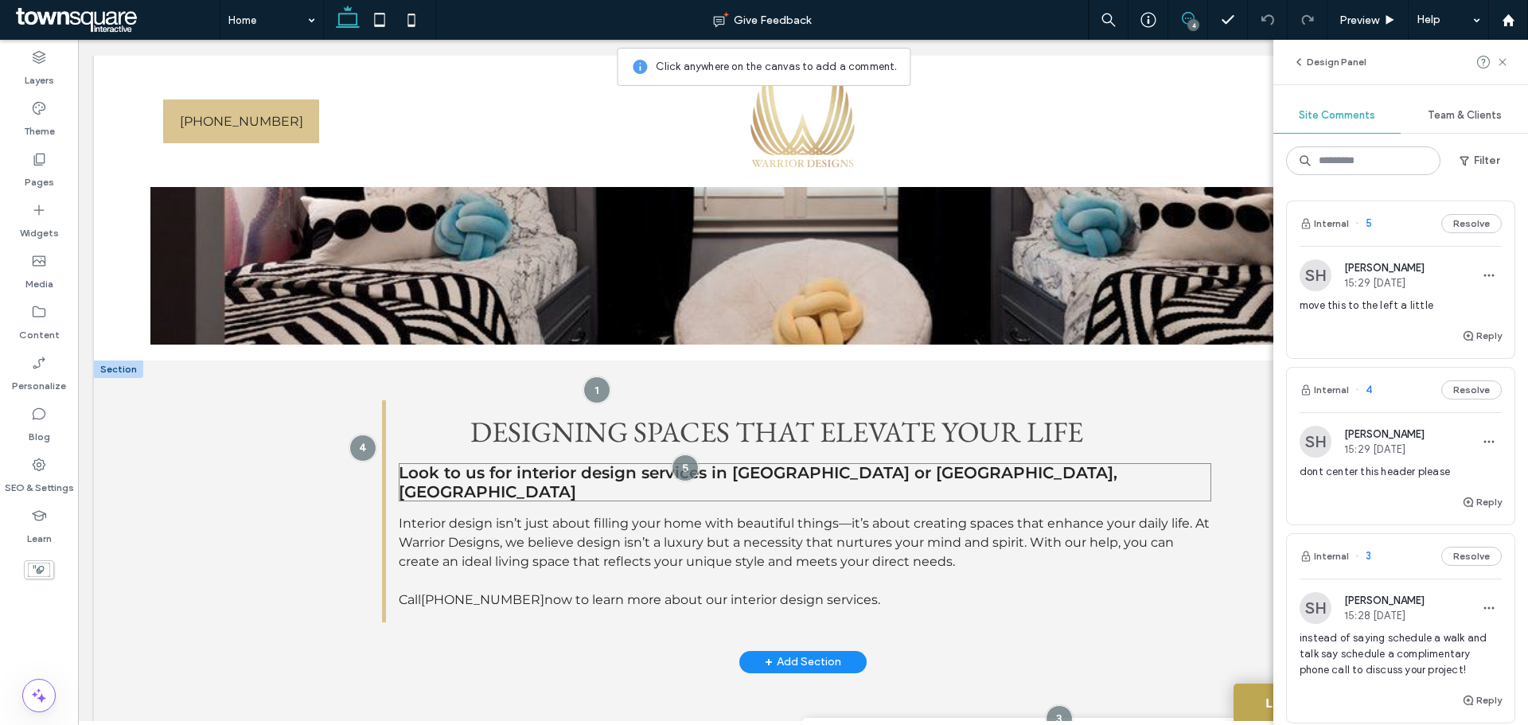
click at [916, 480] on span "Look to us for interior design services in [GEOGRAPHIC_DATA] or [GEOGRAPHIC_DAT…" at bounding box center [758, 482] width 719 height 38
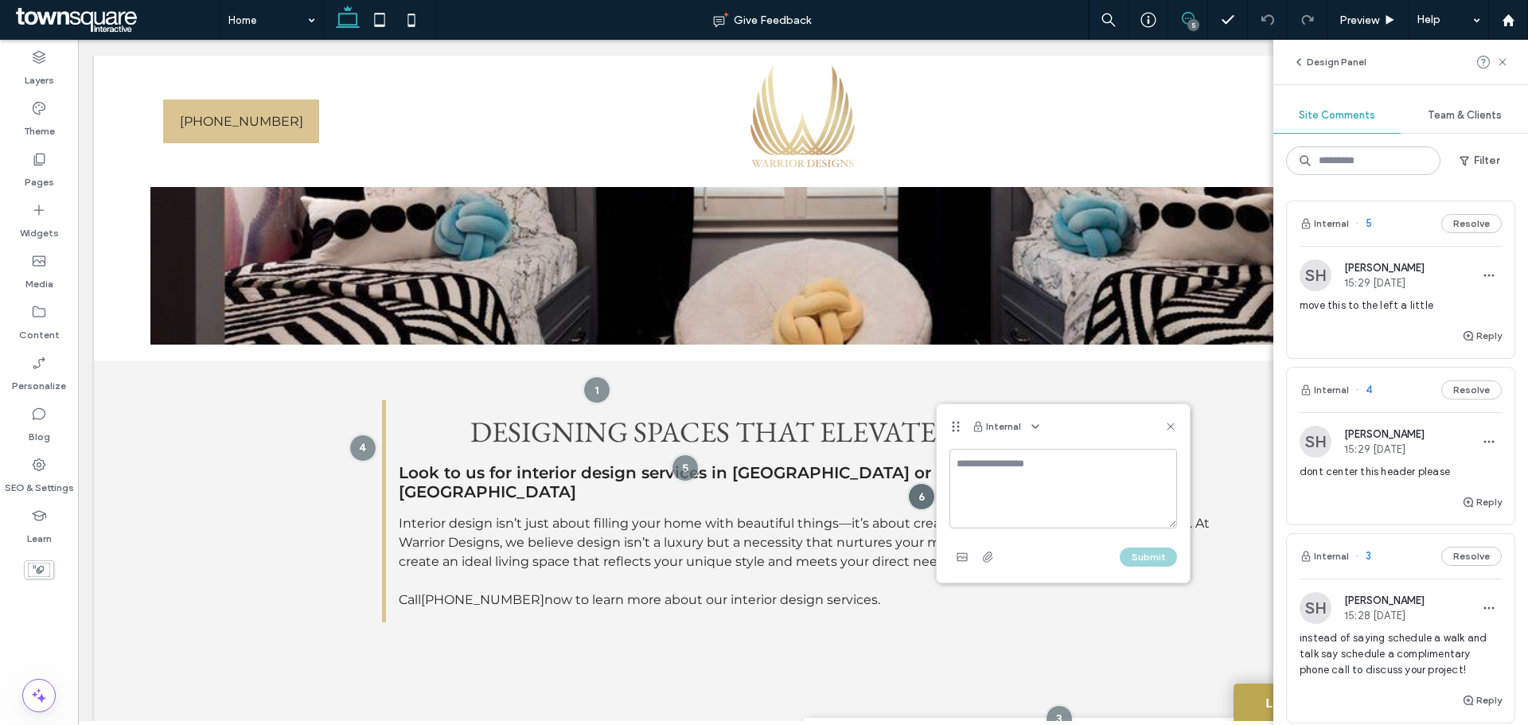
click at [1099, 474] on textarea at bounding box center [1063, 489] width 228 height 80
type textarea "**********"
click at [1156, 561] on button "Submit" at bounding box center [1148, 557] width 57 height 19
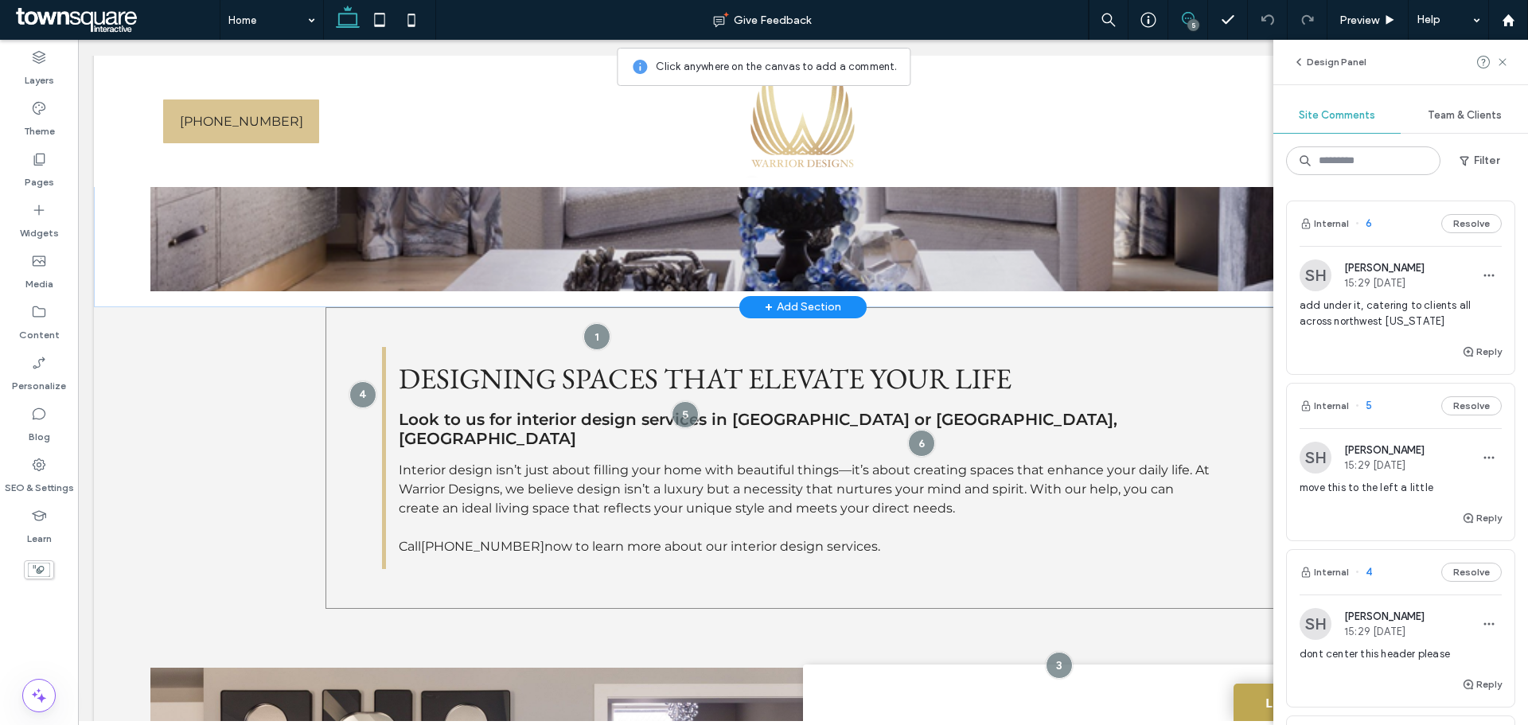
scroll to position [557, 0]
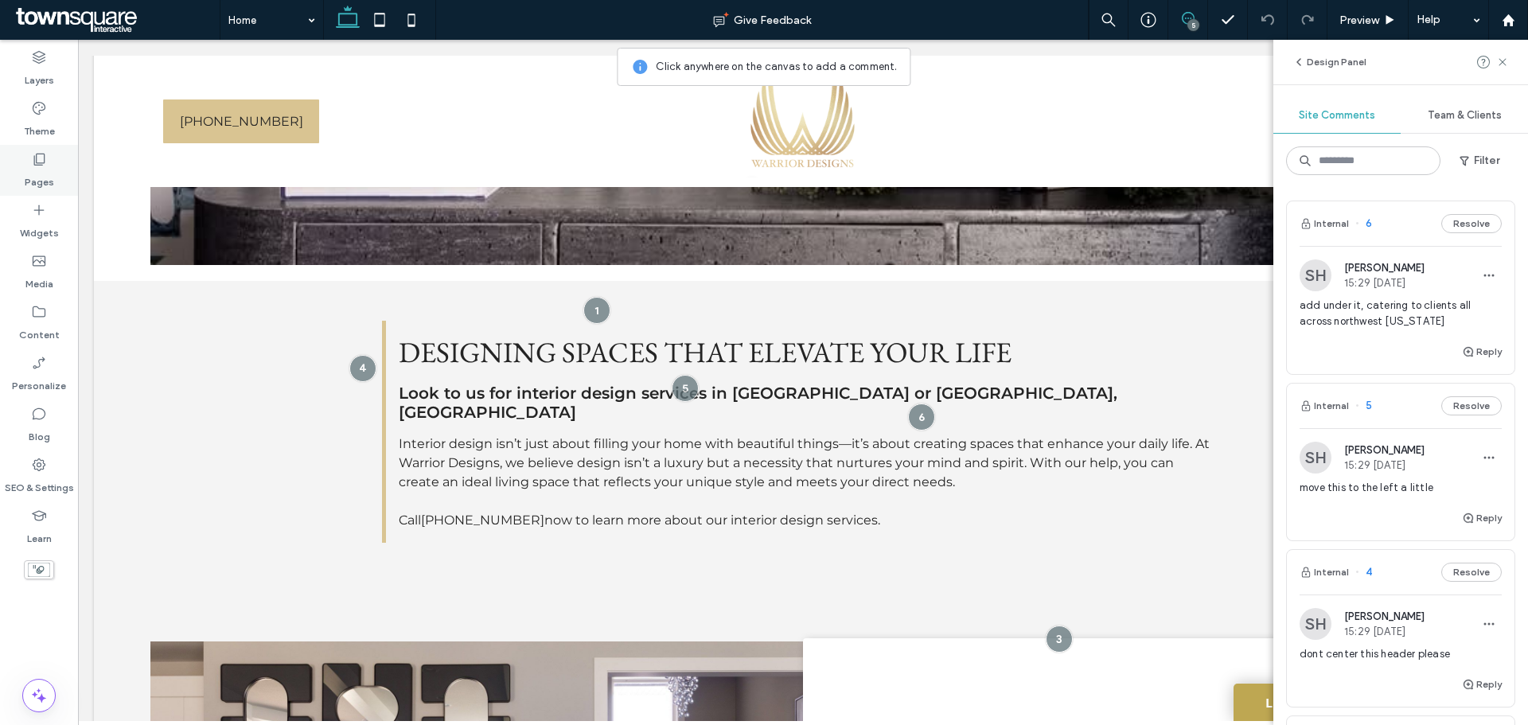
click at [40, 152] on icon at bounding box center [39, 159] width 16 height 16
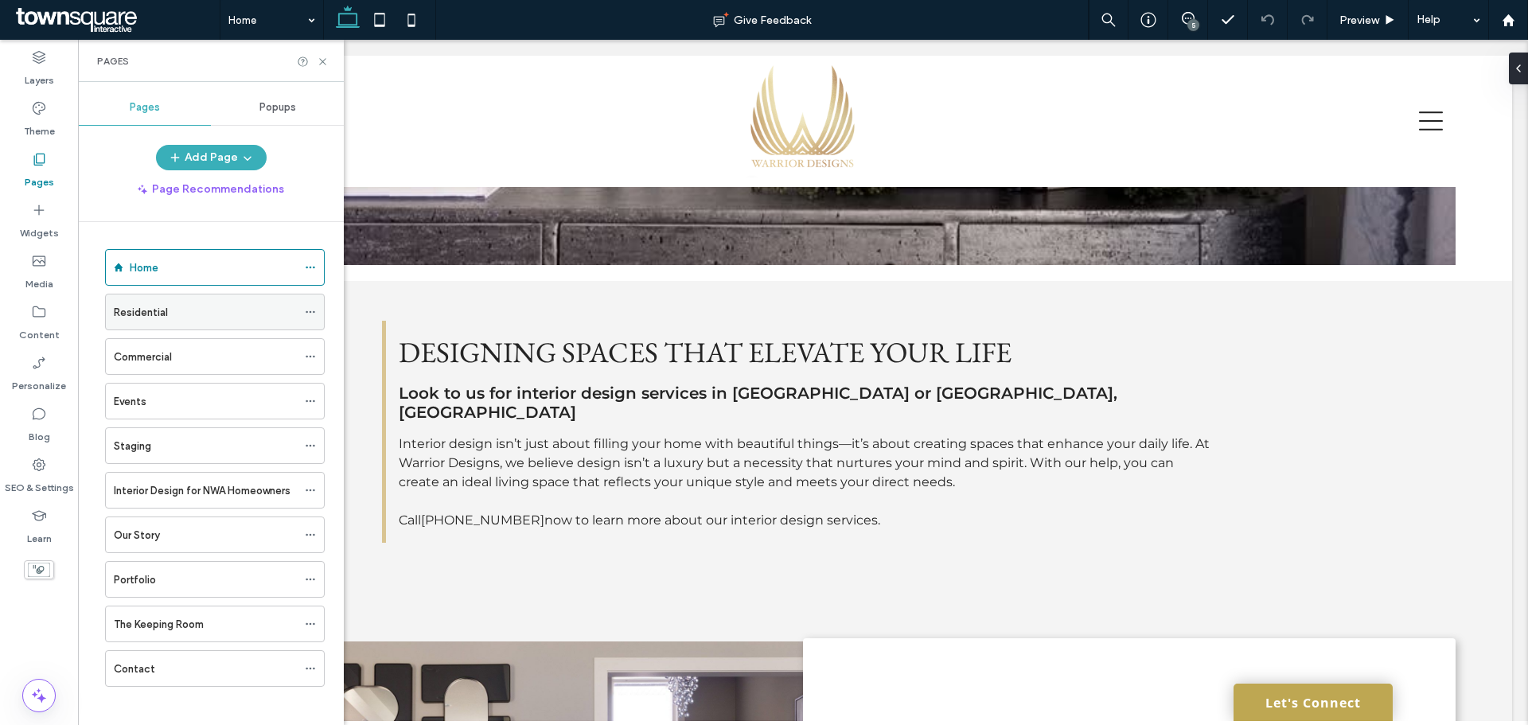
click at [157, 306] on label "Residential" at bounding box center [141, 312] width 54 height 28
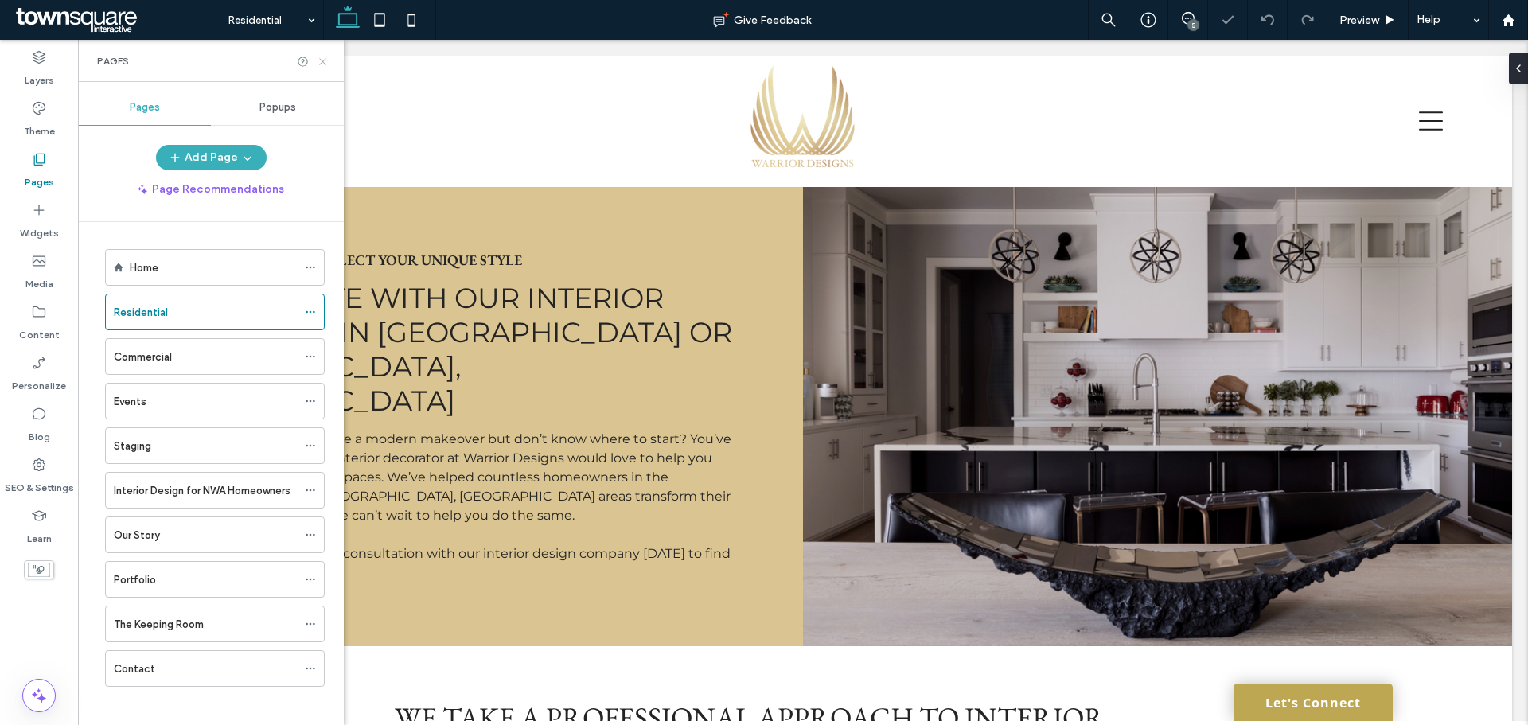
click at [326, 61] on icon at bounding box center [323, 62] width 12 height 12
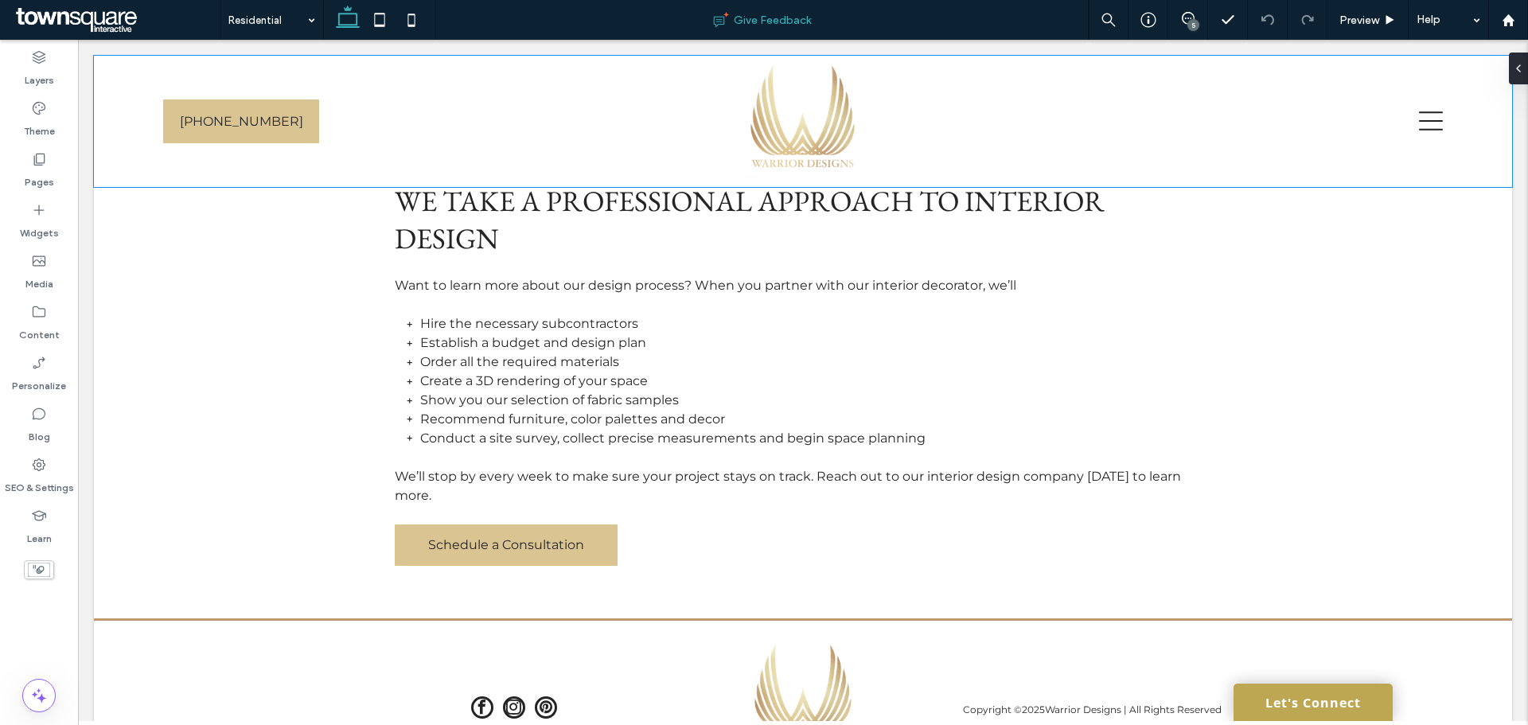
scroll to position [433, 0]
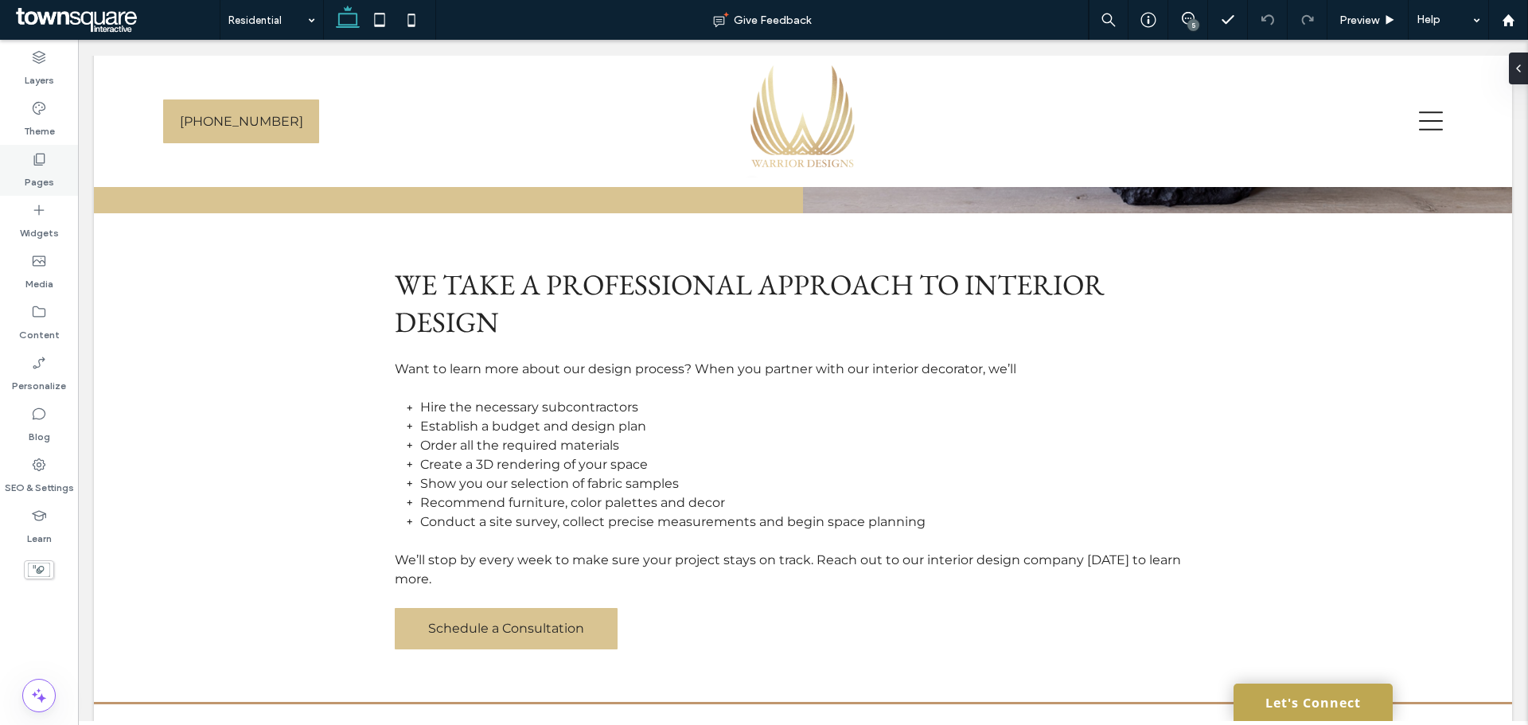
click at [57, 177] on div "Pages" at bounding box center [39, 170] width 78 height 51
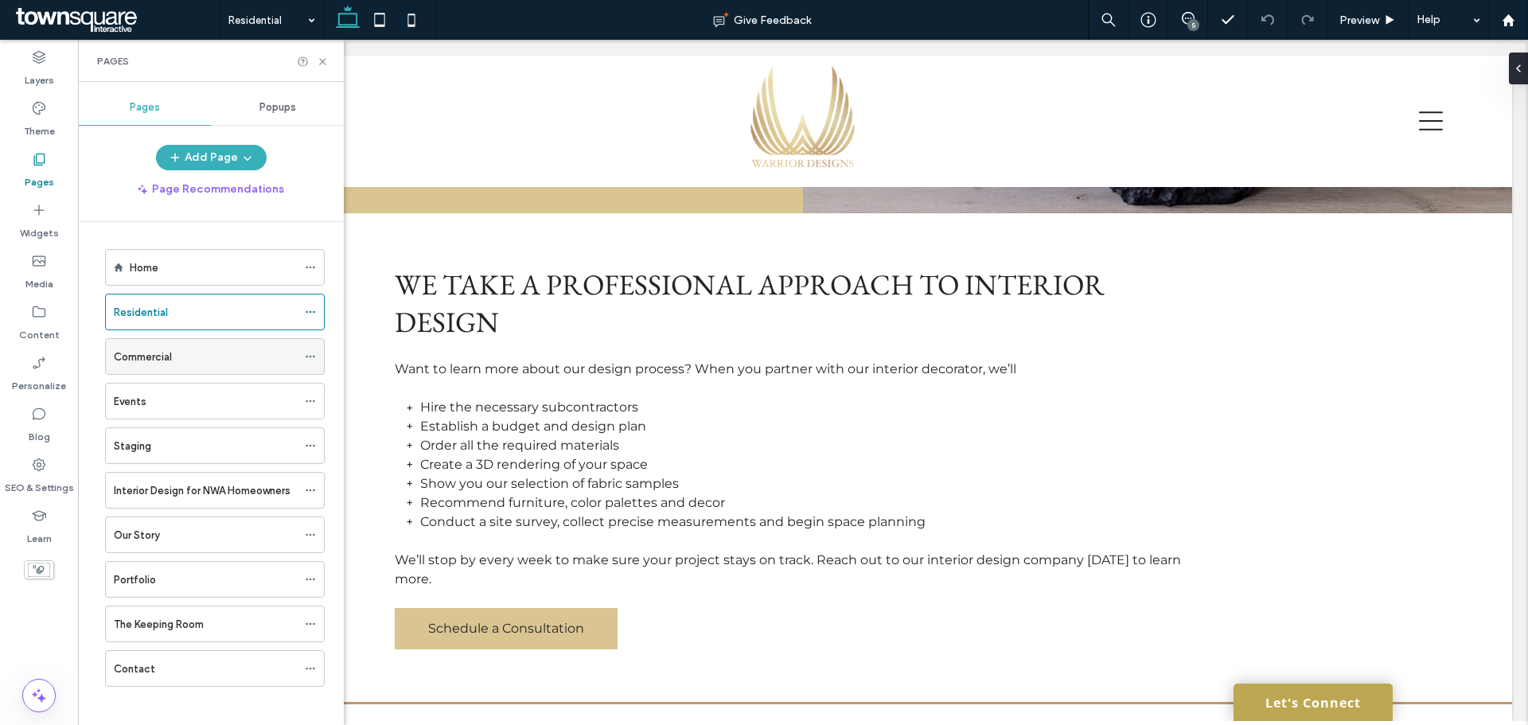
click at [171, 362] on label "Commercial" at bounding box center [143, 357] width 58 height 28
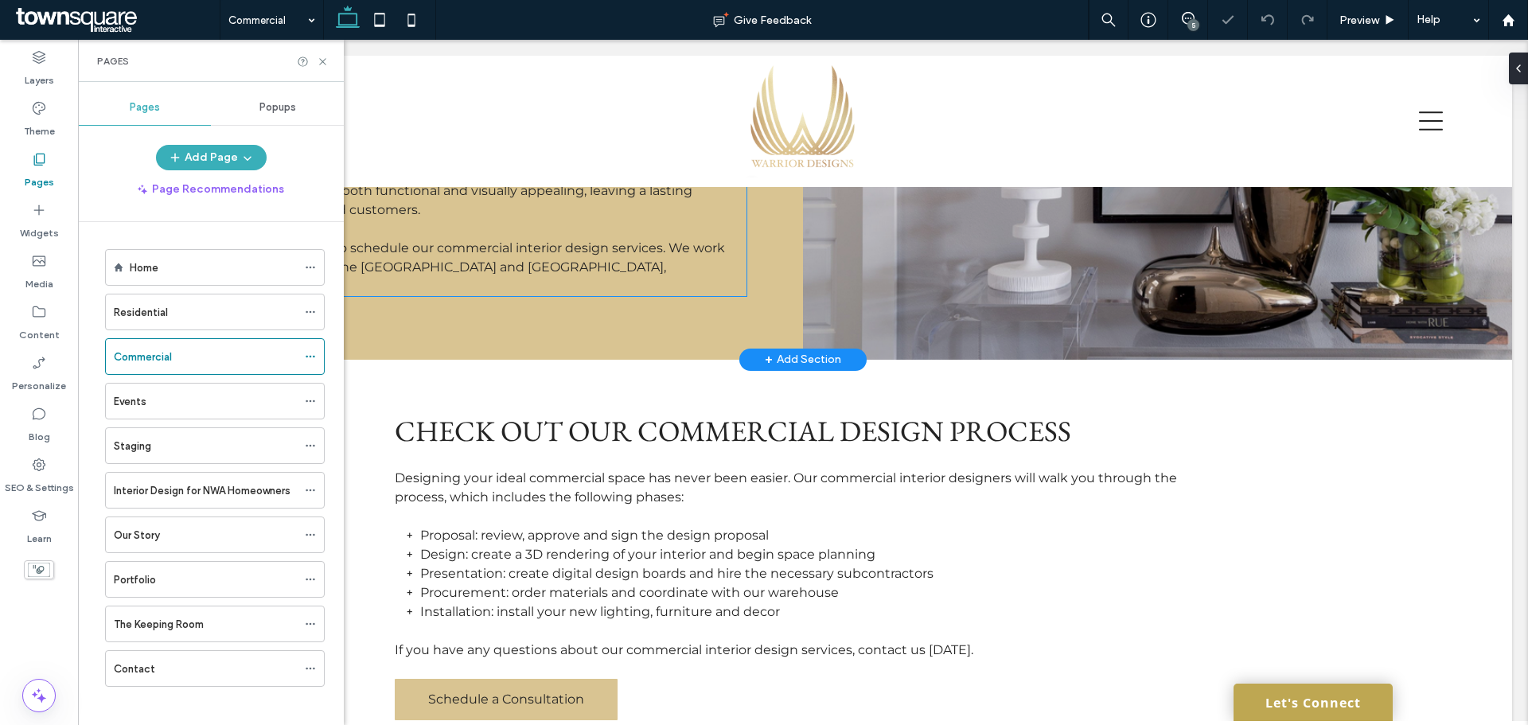
scroll to position [516, 0]
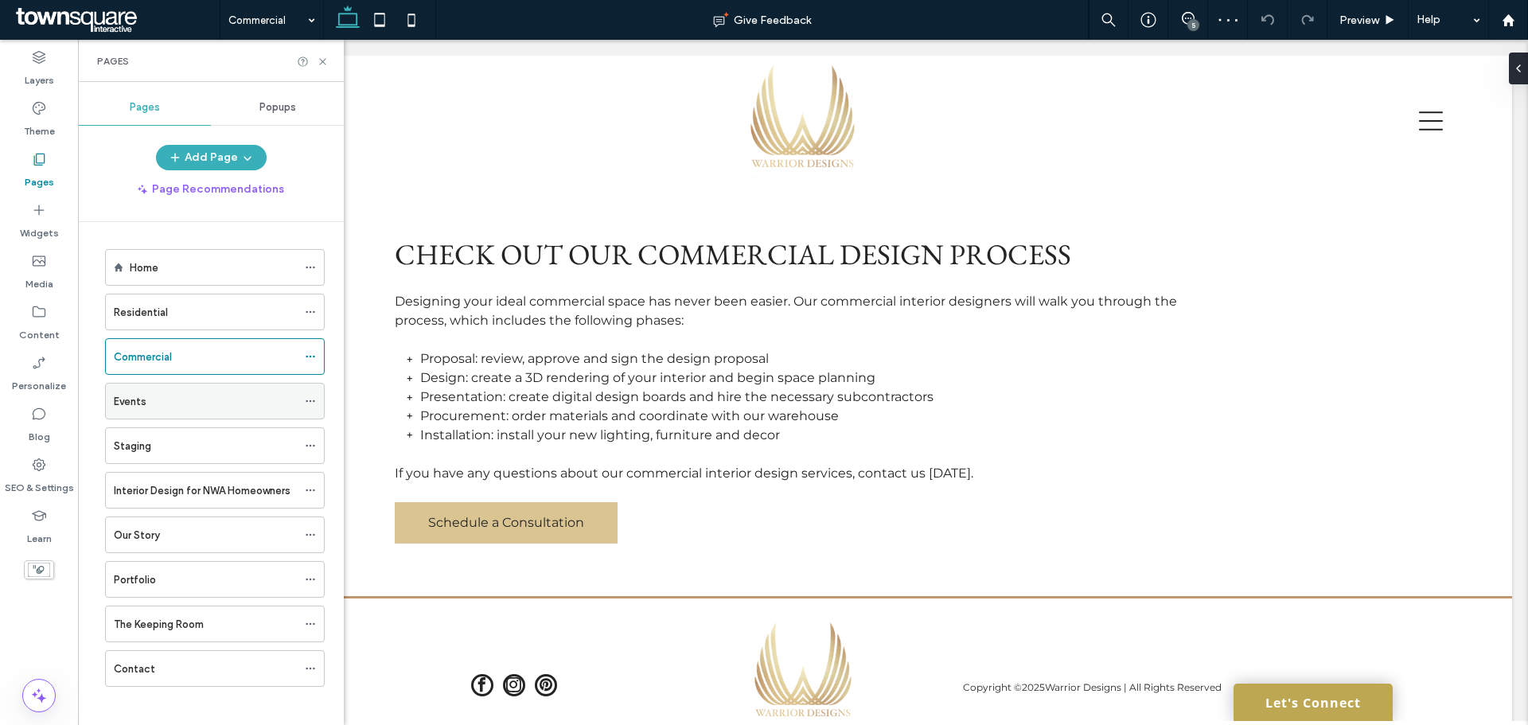
click at [158, 407] on div "Events" at bounding box center [205, 401] width 183 height 17
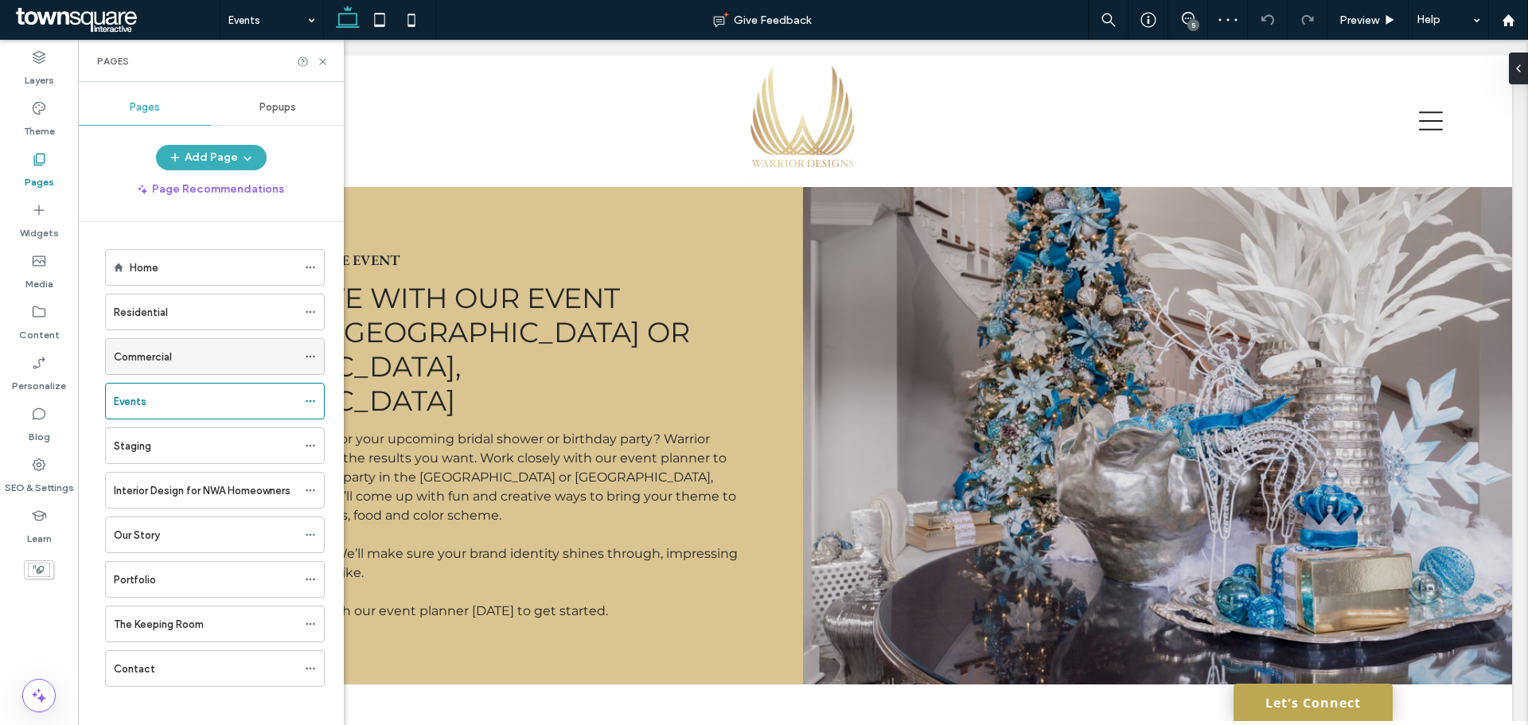
scroll to position [574, 0]
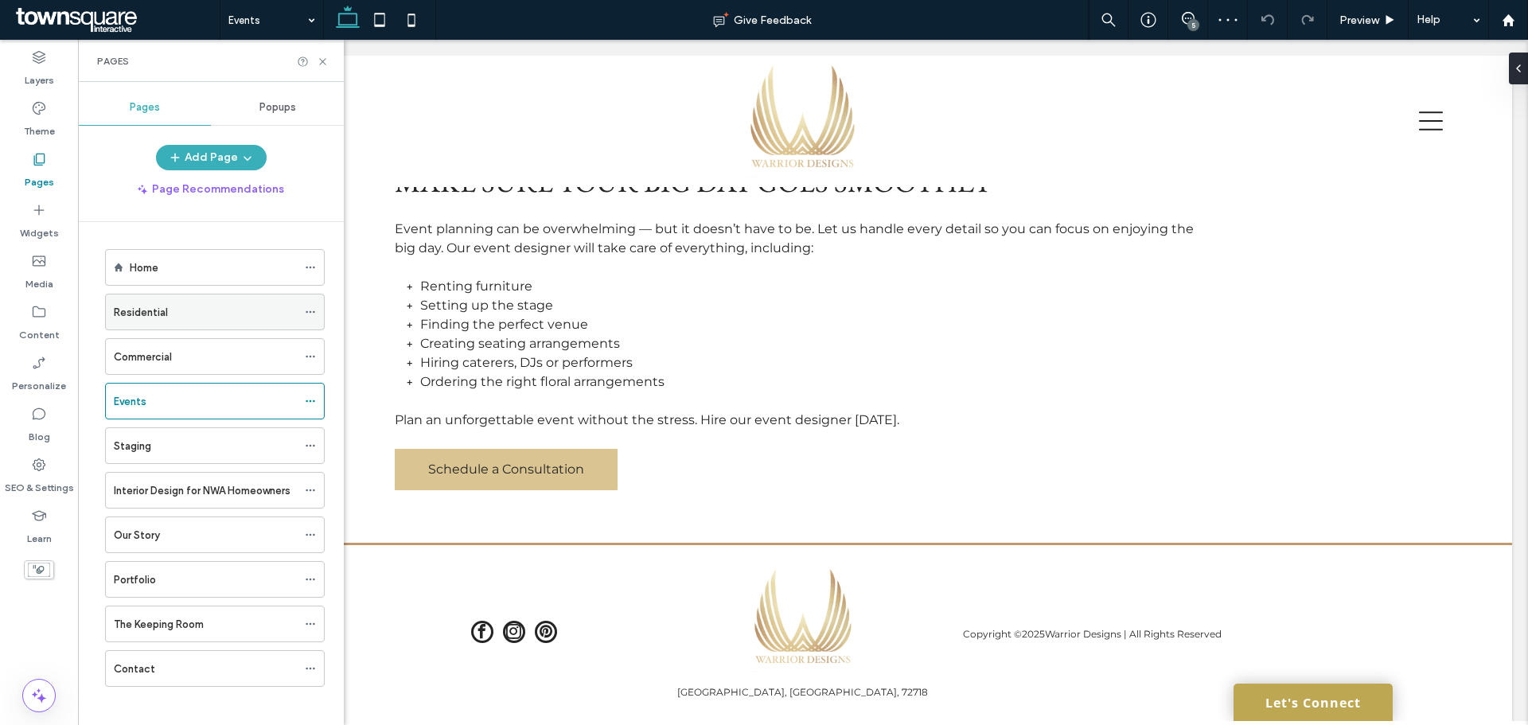
click at [237, 308] on div "Residential" at bounding box center [205, 312] width 183 height 17
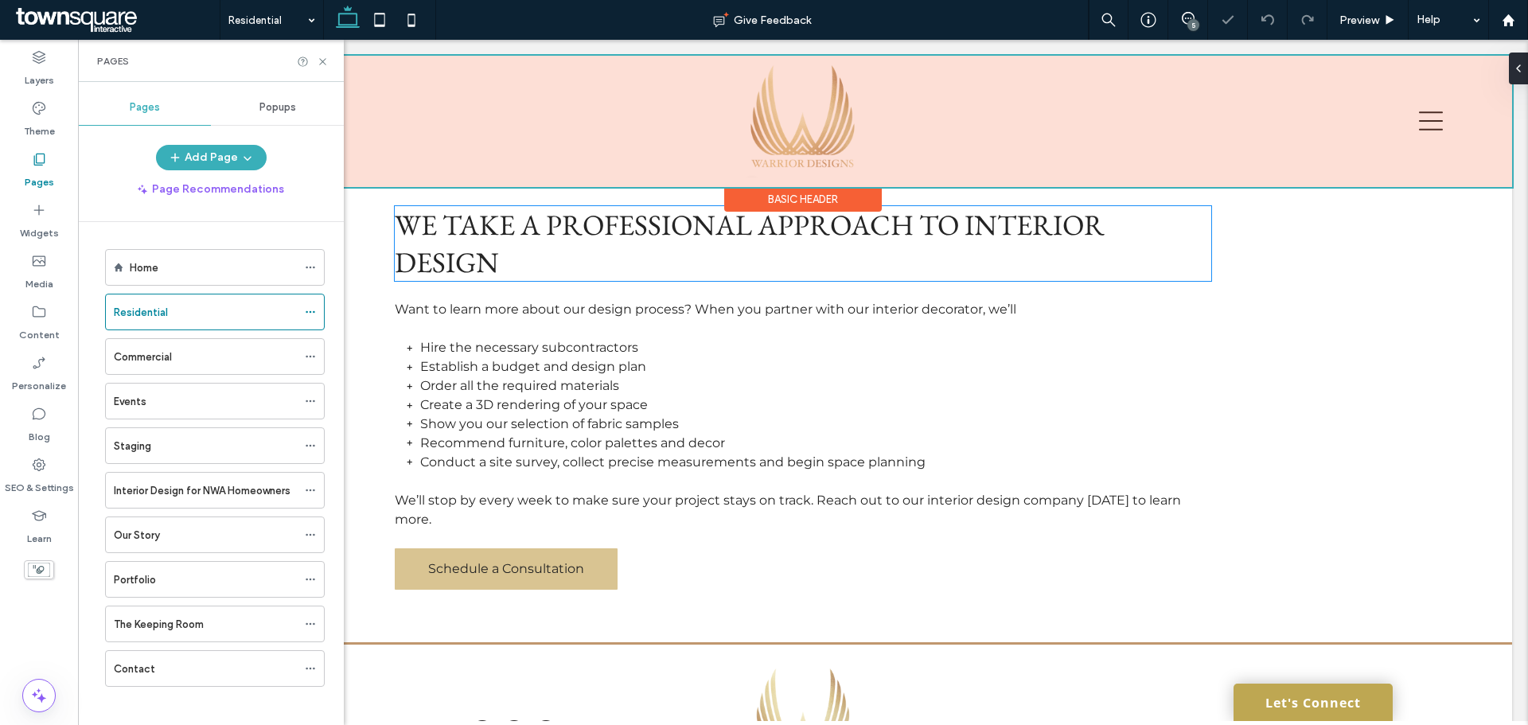
scroll to position [592, 0]
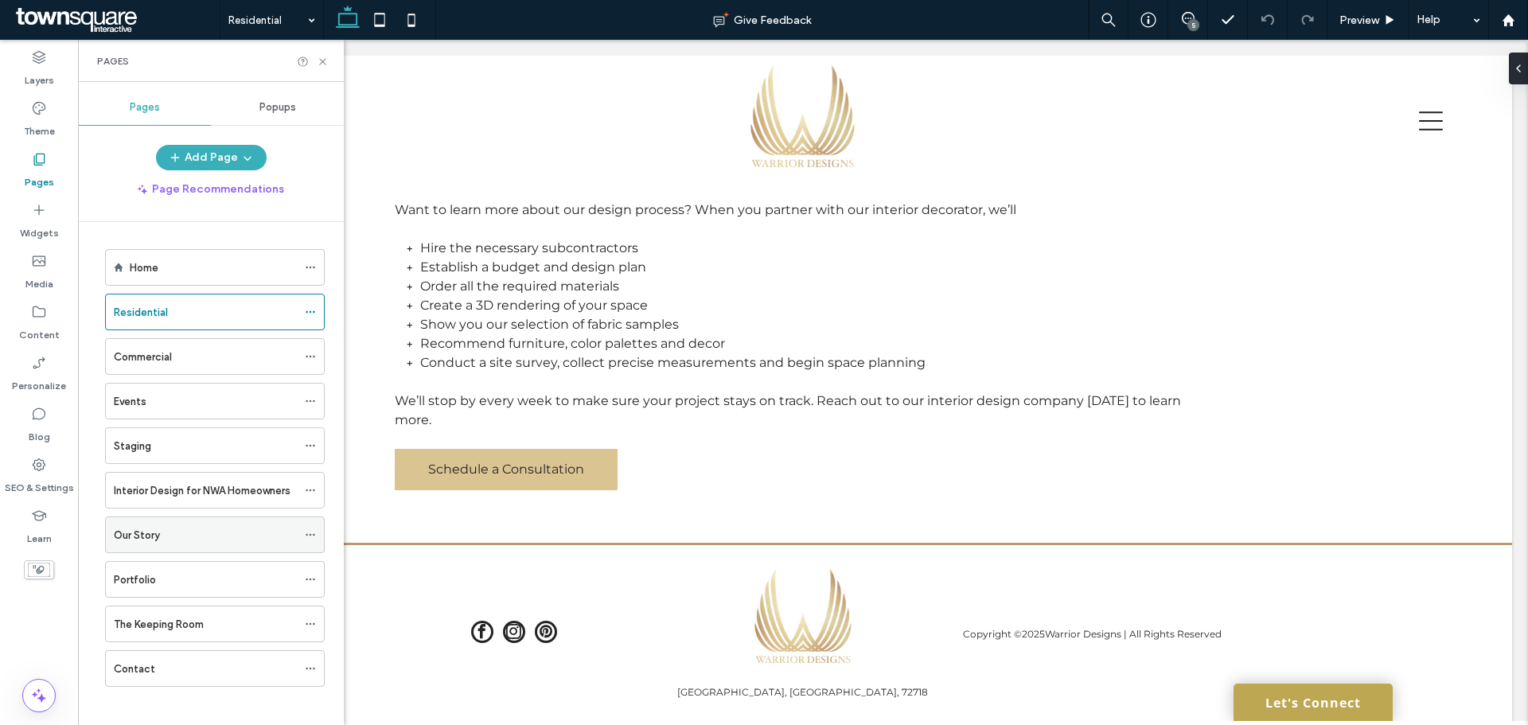
click at [243, 544] on div "Our Story" at bounding box center [205, 534] width 183 height 35
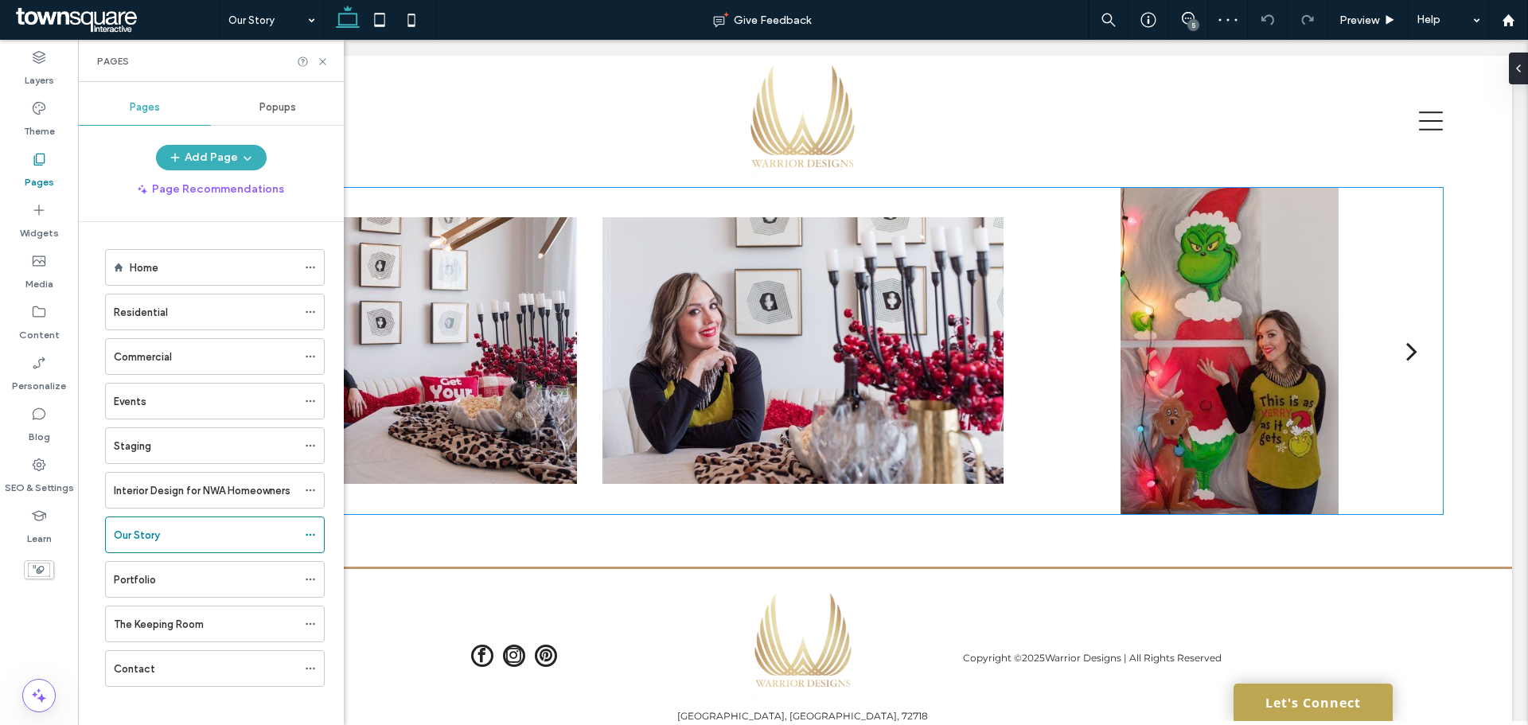
scroll to position [1096, 0]
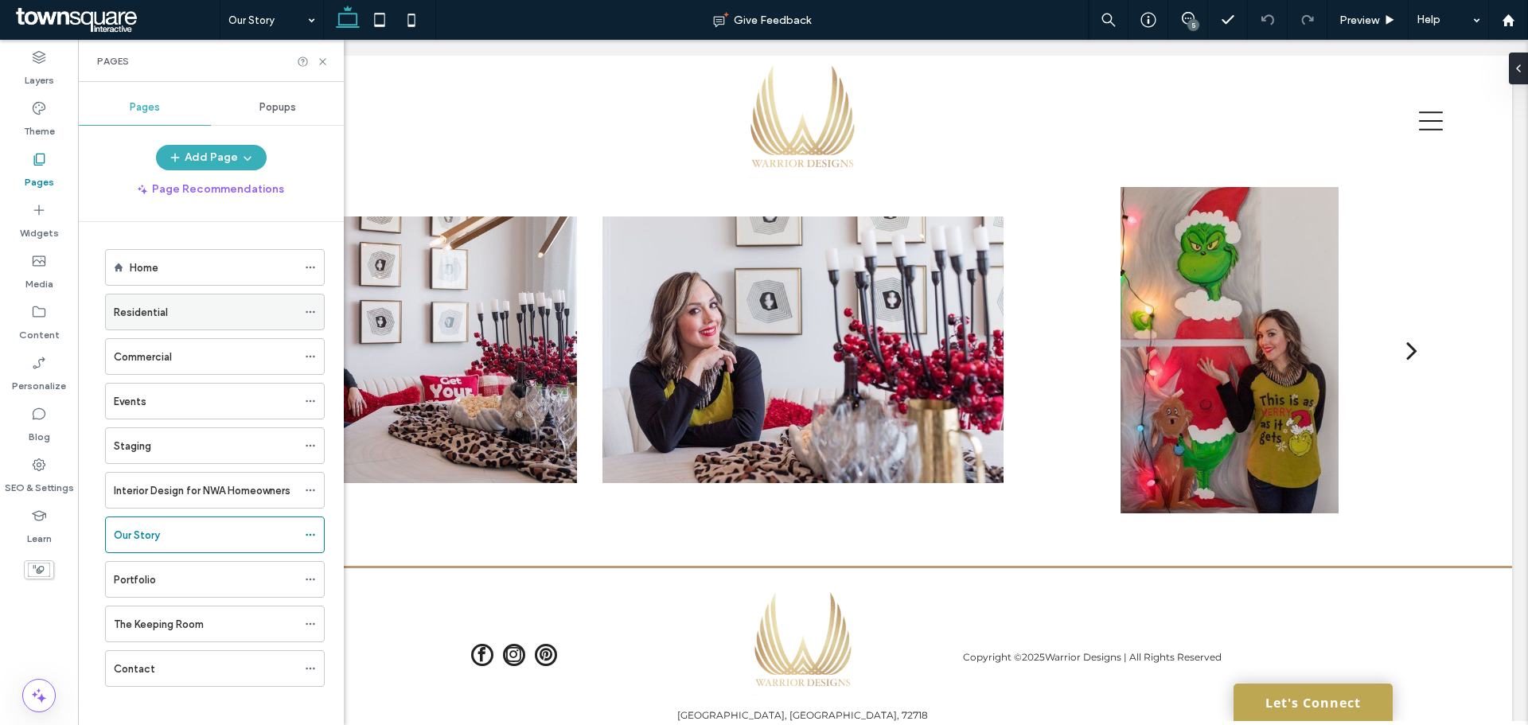
click at [220, 314] on div "Residential" at bounding box center [205, 312] width 183 height 17
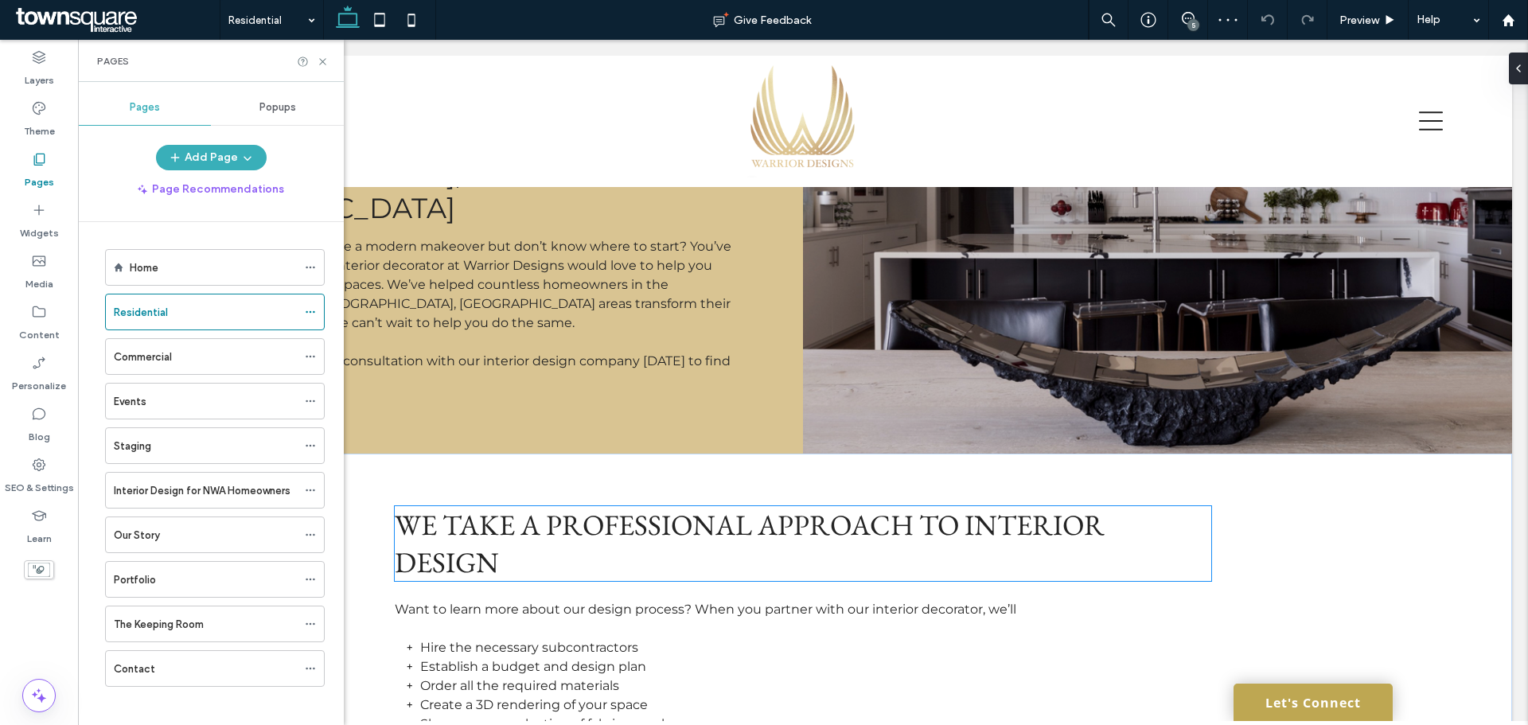
scroll to position [115, 0]
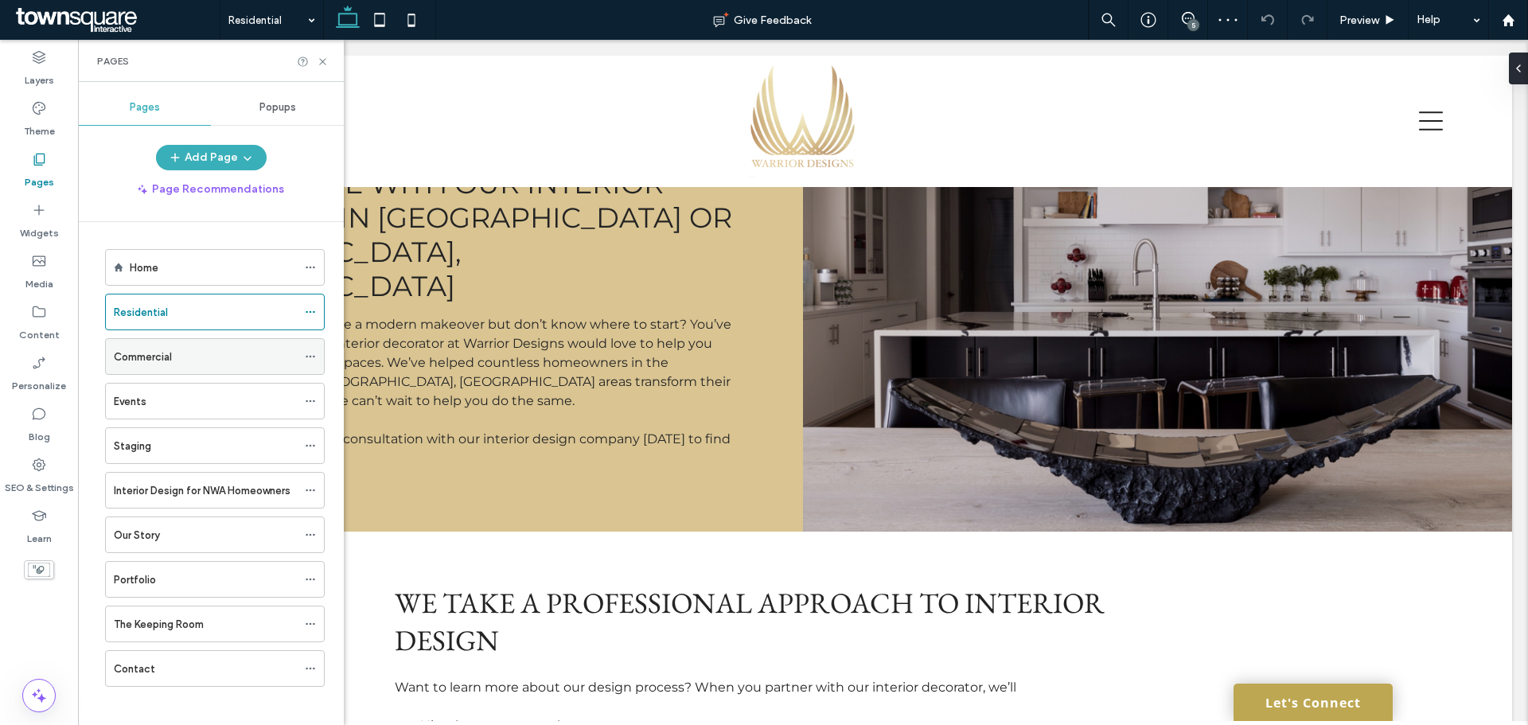
drag, startPoint x: 209, startPoint y: 367, endPoint x: 220, endPoint y: 364, distance: 11.4
click at [209, 366] on div "Commercial" at bounding box center [205, 356] width 183 height 35
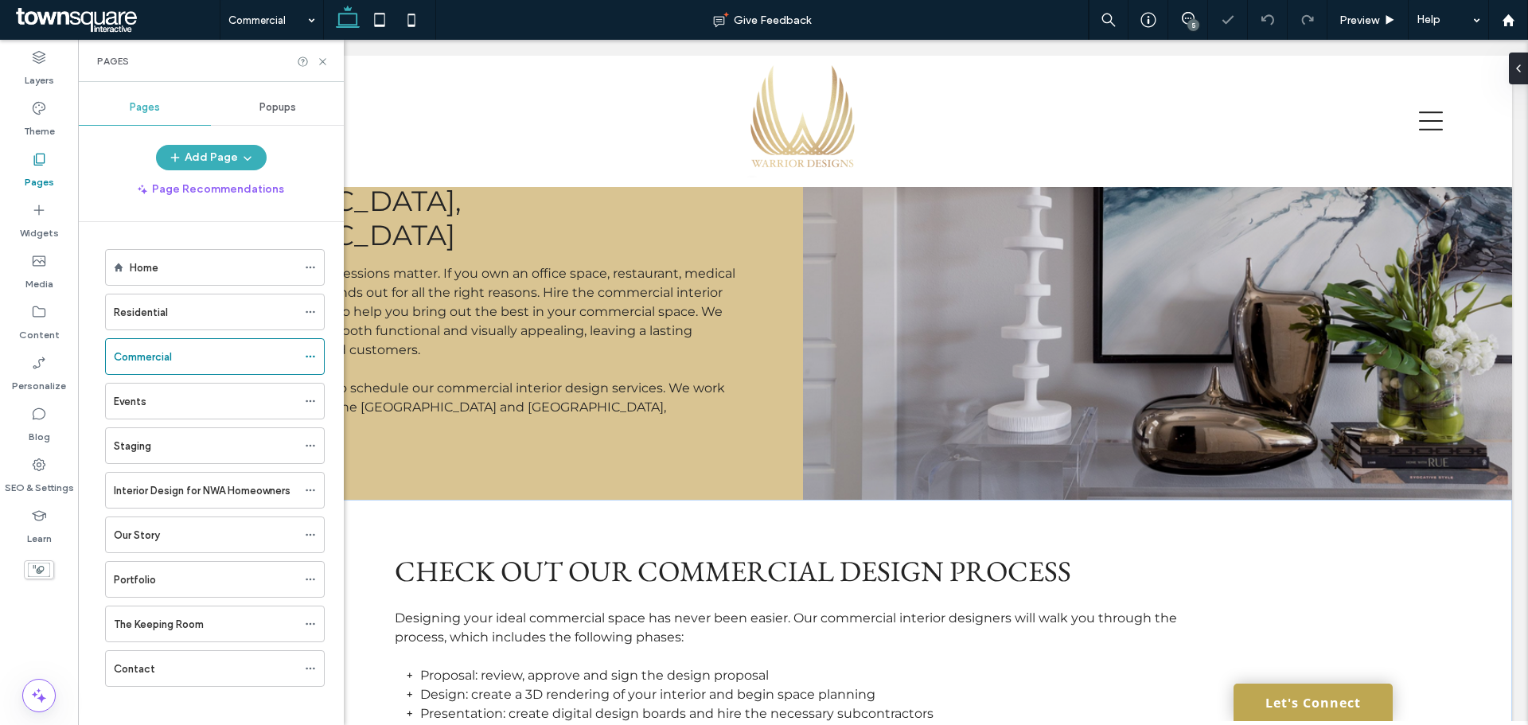
scroll to position [398, 0]
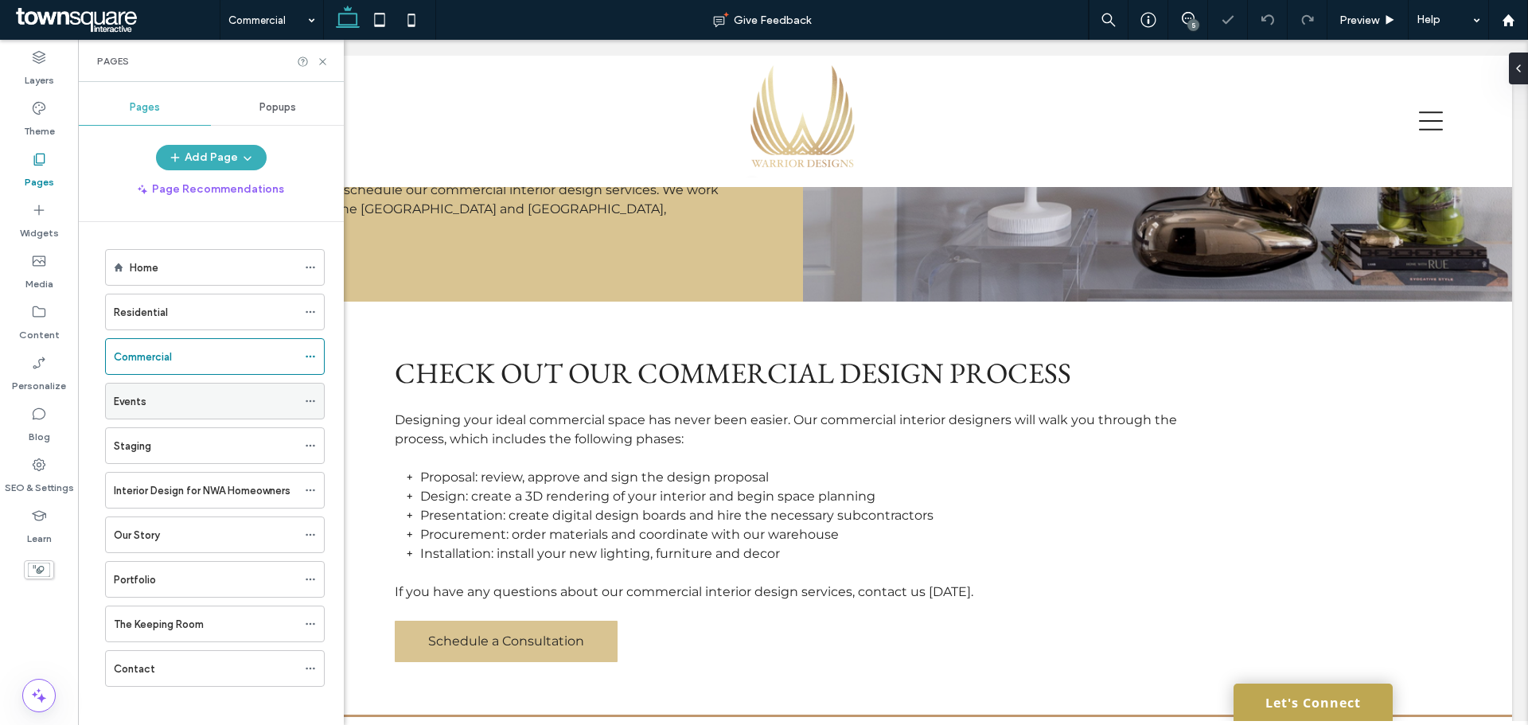
click at [221, 408] on div "Events" at bounding box center [205, 401] width 183 height 17
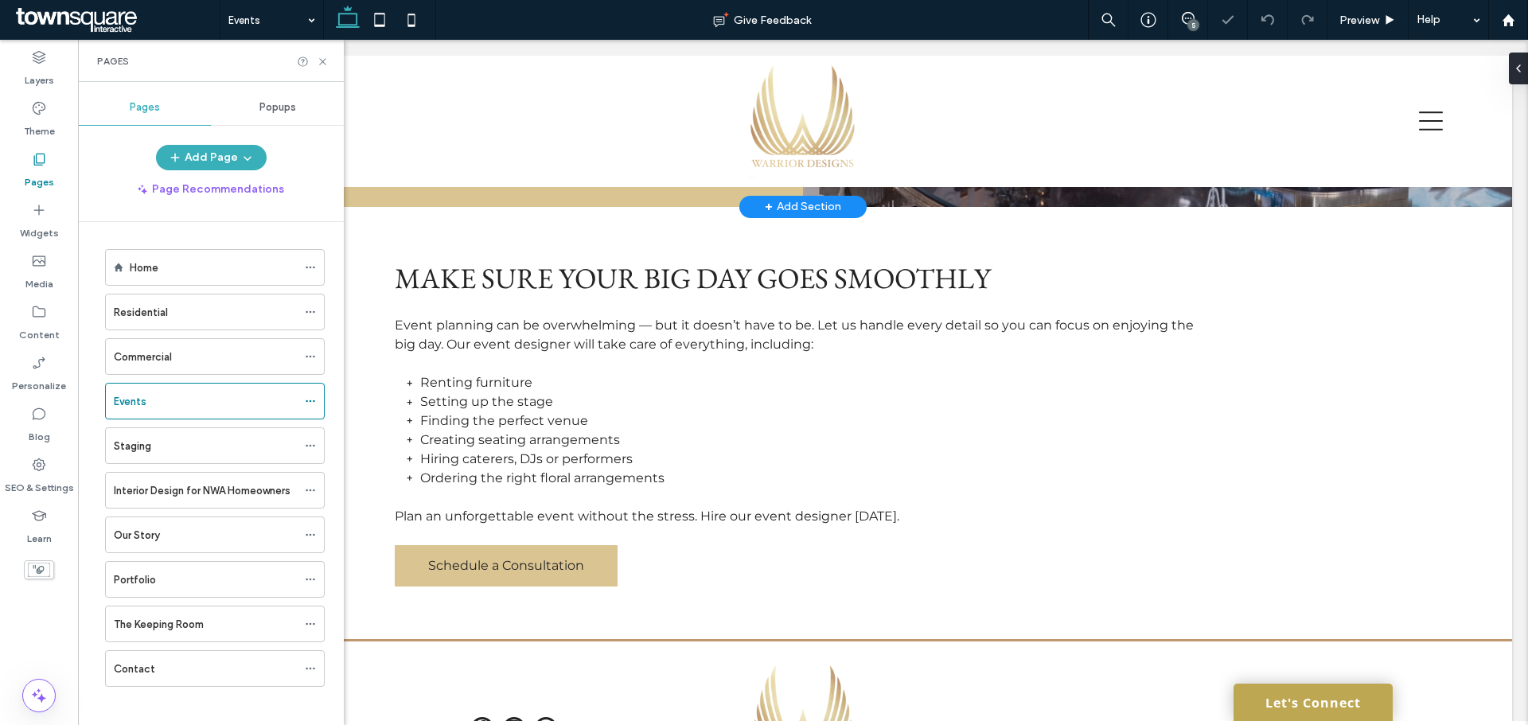
scroll to position [557, 0]
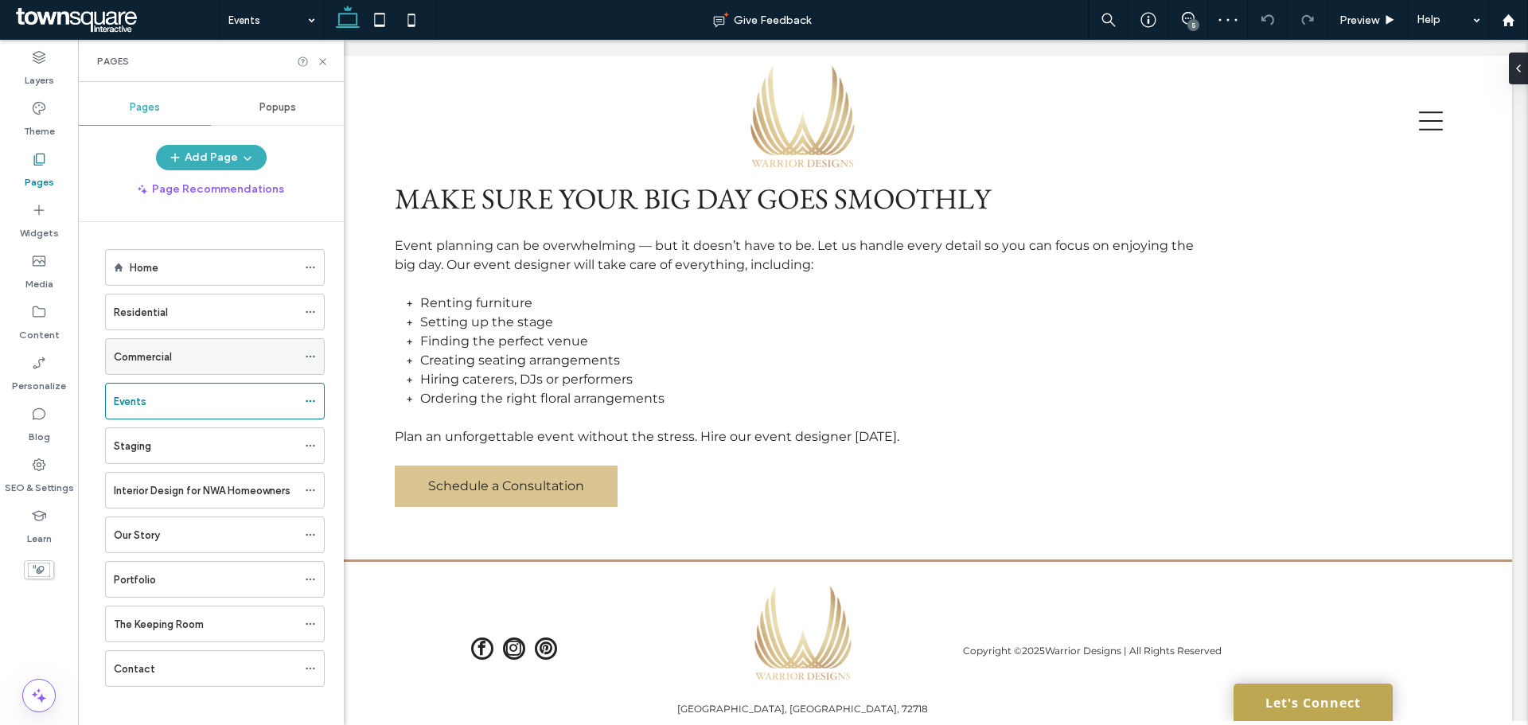
click at [189, 372] on div "Commercial" at bounding box center [205, 356] width 183 height 35
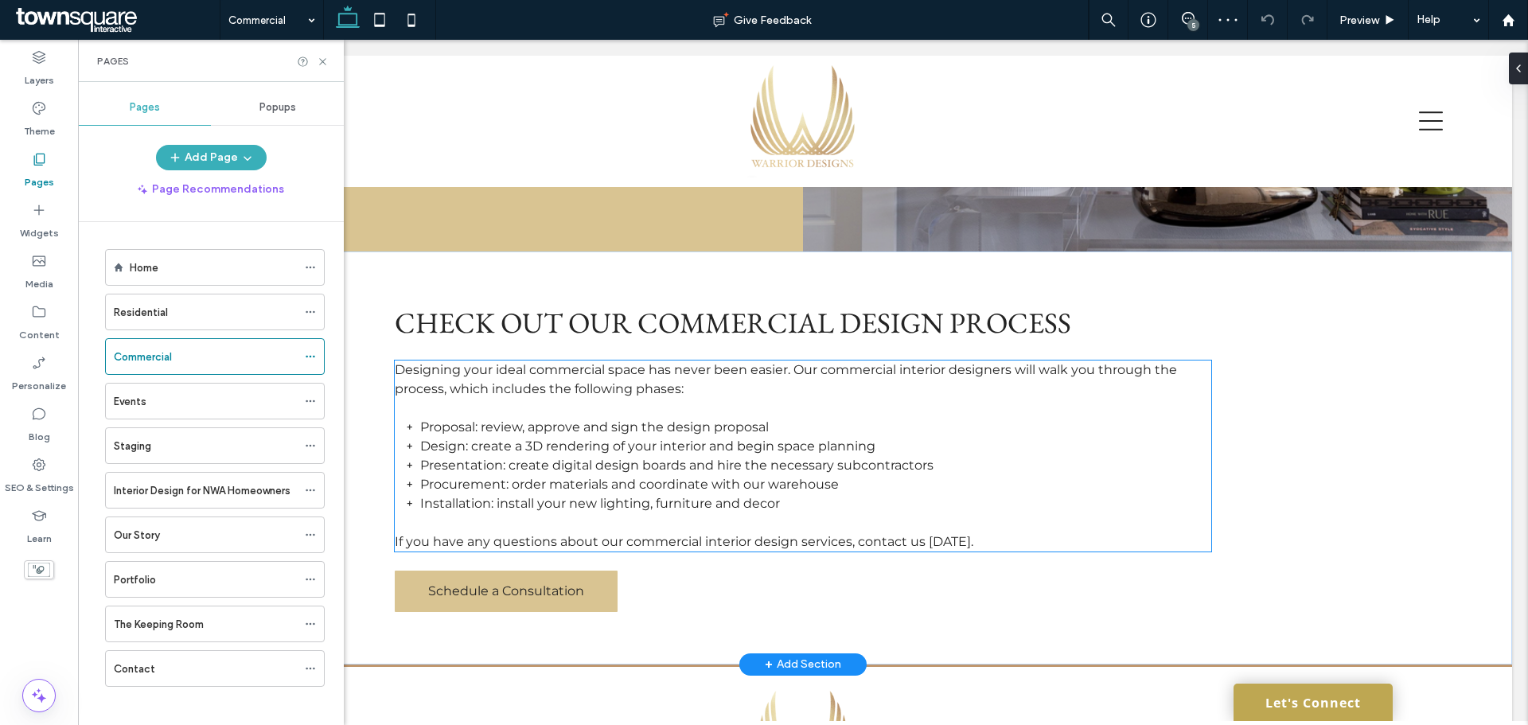
scroll to position [516, 0]
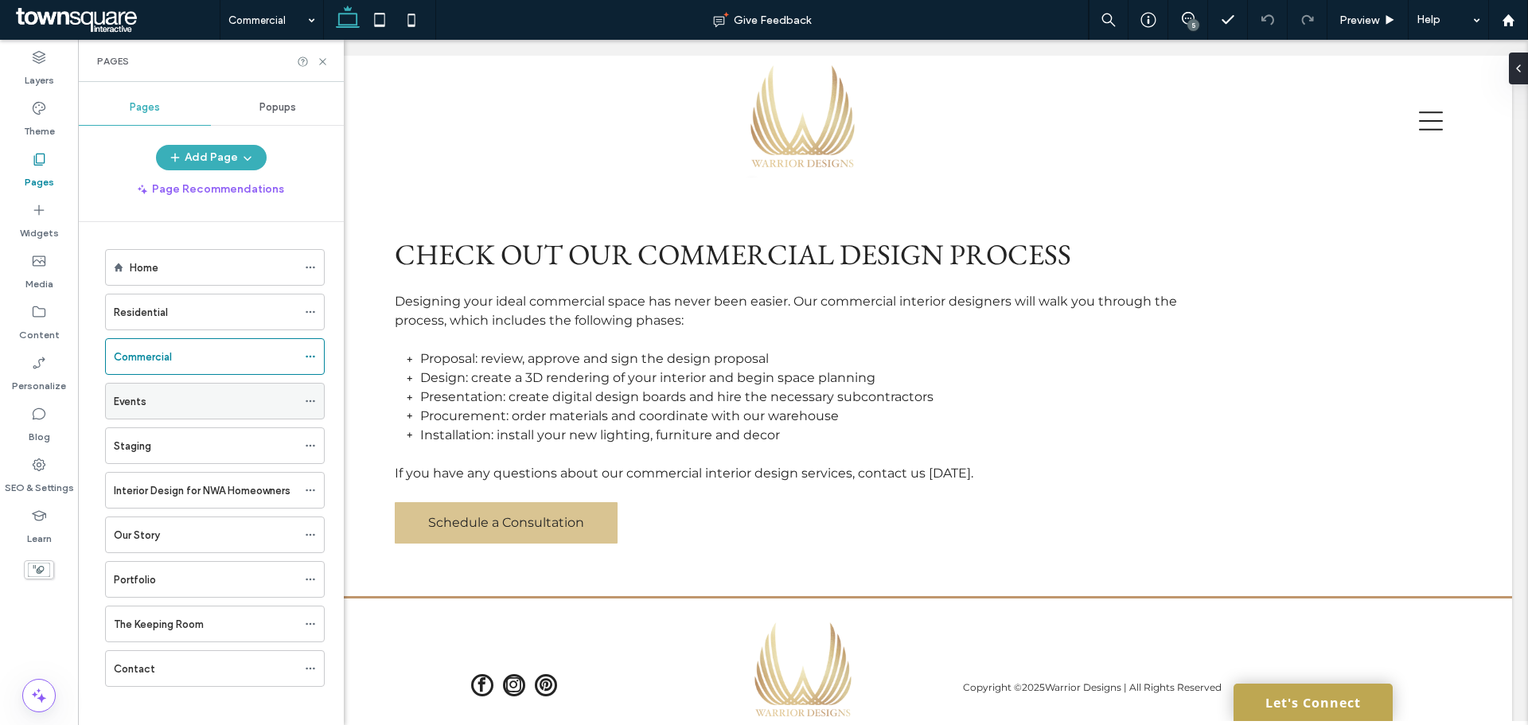
click at [125, 415] on div "Events" at bounding box center [205, 401] width 183 height 35
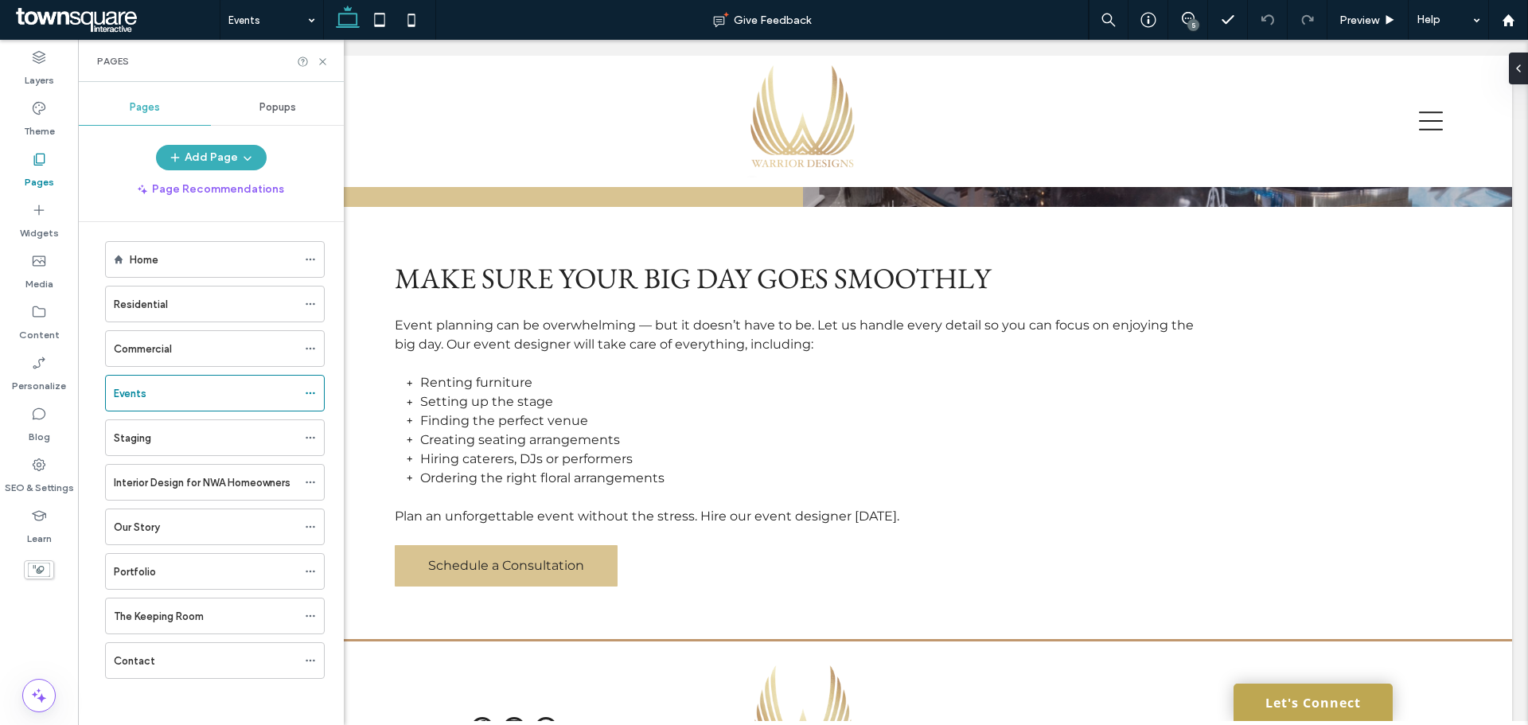
scroll to position [10, 0]
